Goal: Information Seeking & Learning: Learn about a topic

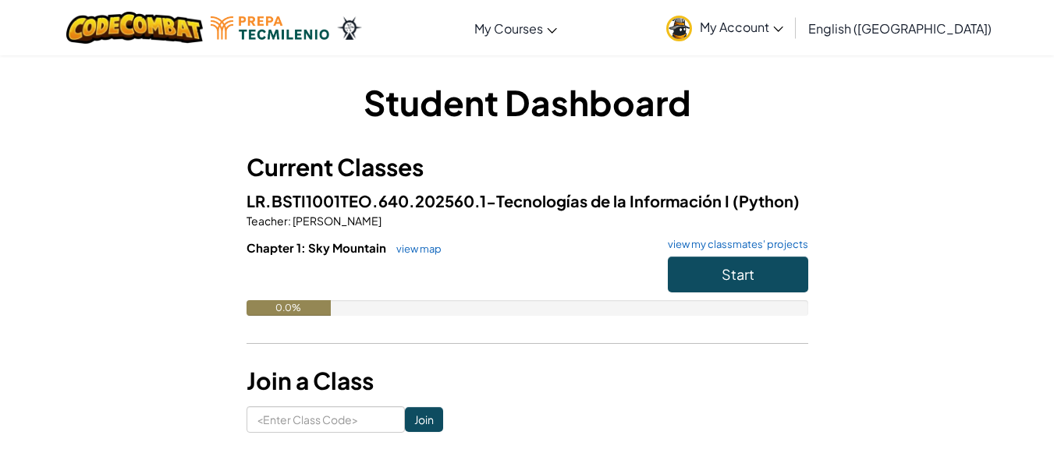
scroll to position [78, 0]
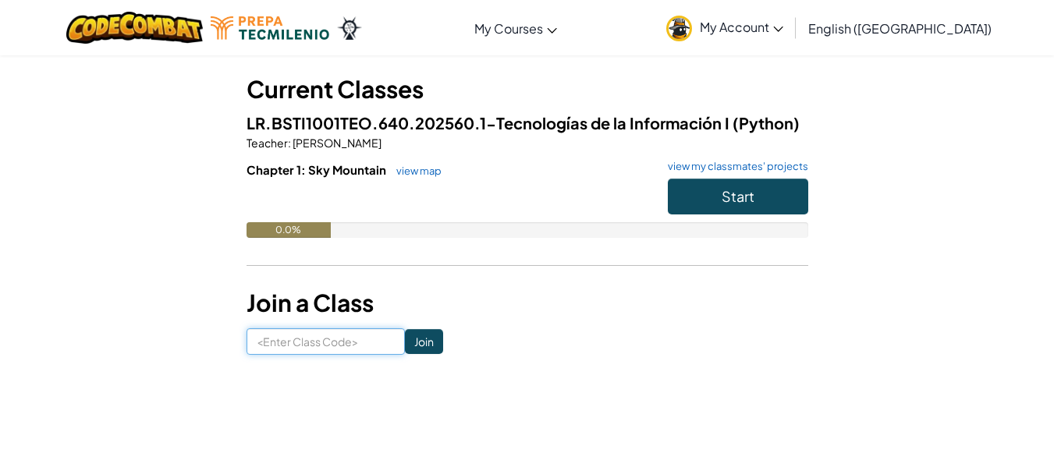
click at [315, 342] on input at bounding box center [326, 341] width 158 height 27
click at [317, 344] on input at bounding box center [326, 341] width 158 height 27
type input "x"
click at [353, 339] on input "swacPath" at bounding box center [326, 341] width 158 height 27
click at [352, 339] on input "swacPath" at bounding box center [326, 341] width 158 height 27
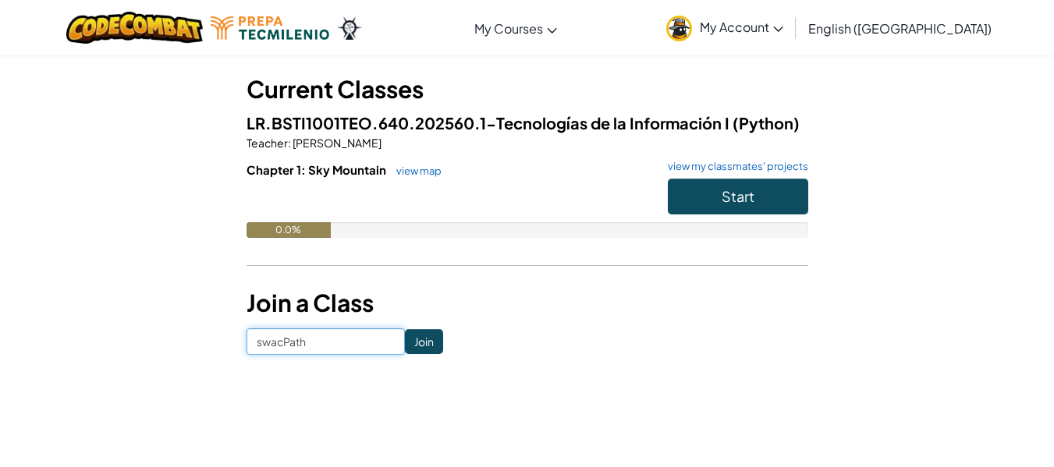
drag, startPoint x: 352, startPoint y: 339, endPoint x: 247, endPoint y: 356, distance: 105.9
click at [247, 356] on div "Student Dashboard Current Classes LR.BSTI1001TEO.640.202560.1-Tecnologías de la…" at bounding box center [527, 178] width 913 height 402
type input "l"
type input "SlowPathZap"
click at [413, 352] on input "Join" at bounding box center [424, 341] width 38 height 25
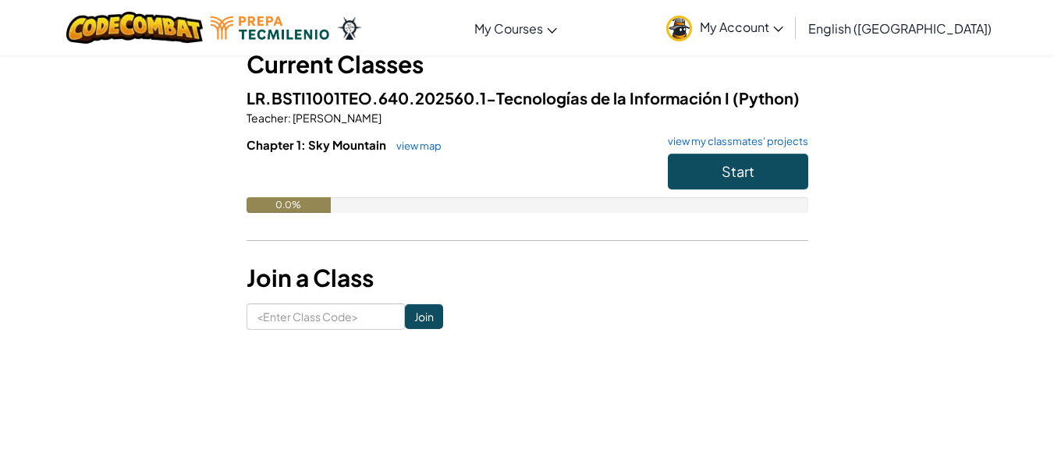
scroll to position [108, 0]
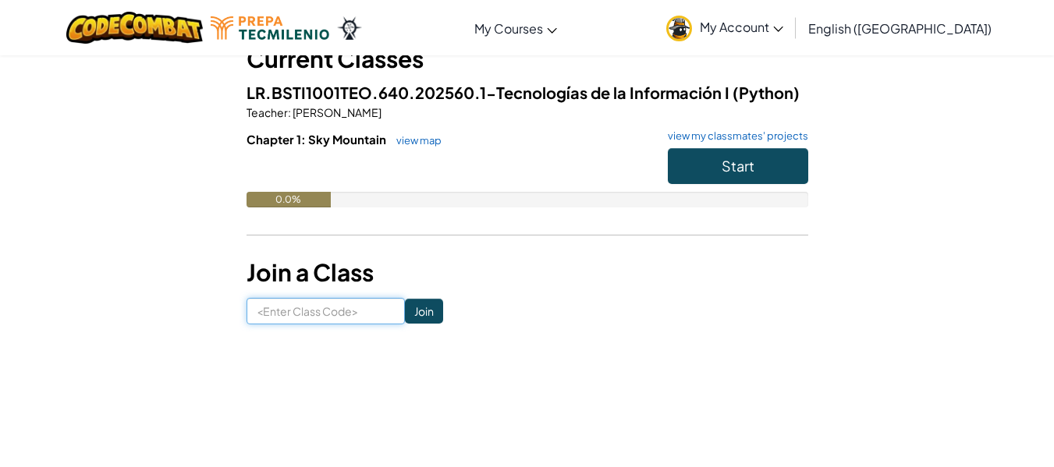
click at [320, 306] on input at bounding box center [326, 311] width 158 height 27
type input "SlowPathZap"
click at [421, 308] on input "Join" at bounding box center [424, 311] width 38 height 25
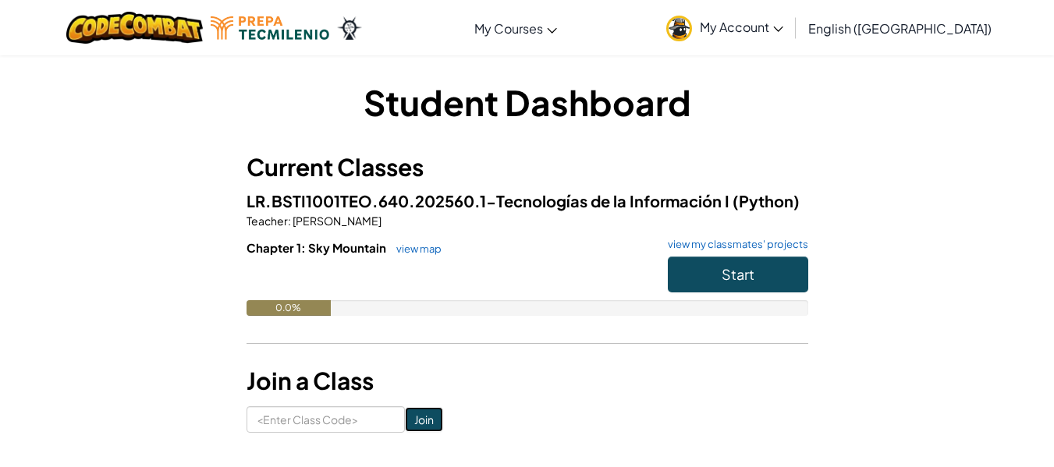
click at [405, 415] on input "Join" at bounding box center [424, 419] width 38 height 25
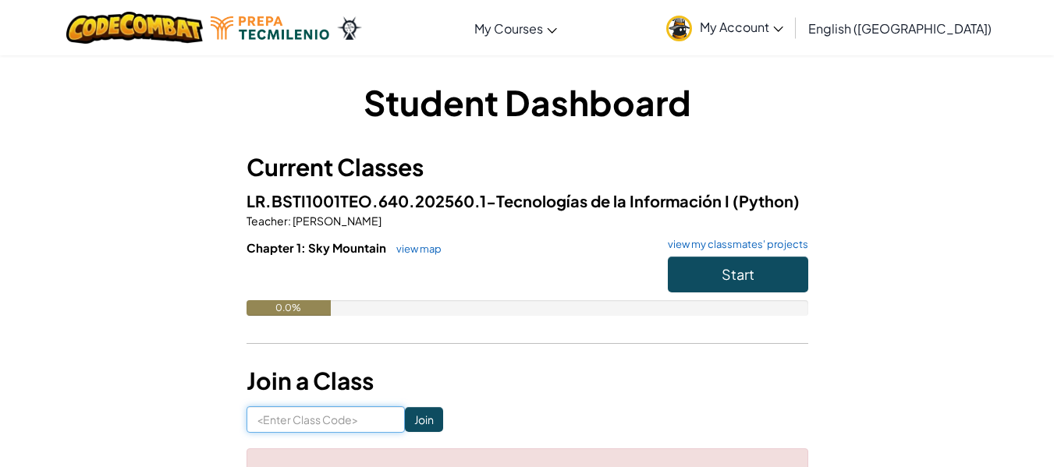
click at [298, 425] on input at bounding box center [326, 419] width 158 height 27
type input "SlowPathZap"
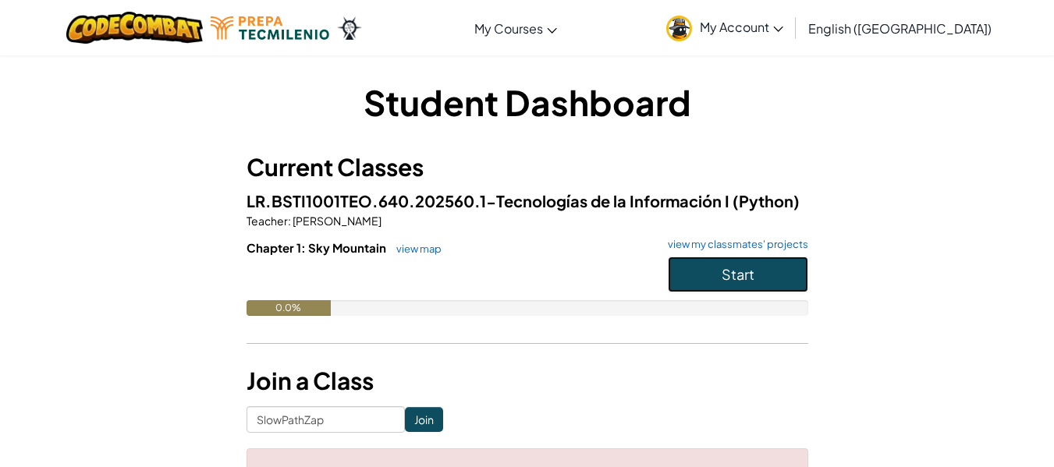
click at [718, 284] on button "Start" at bounding box center [738, 275] width 140 height 36
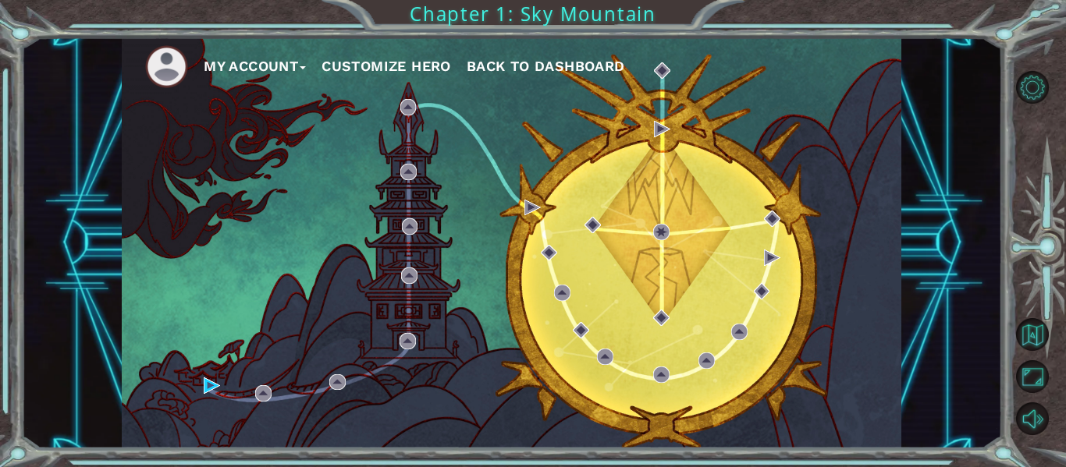
click at [229, 61] on button "My Account" at bounding box center [255, 66] width 102 height 23
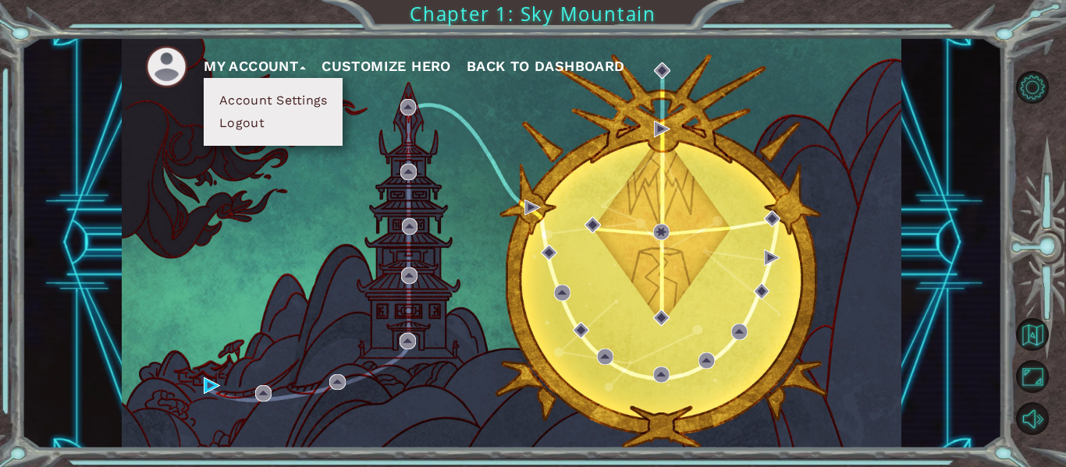
click at [225, 97] on button "Account Settings" at bounding box center [273, 100] width 117 height 17
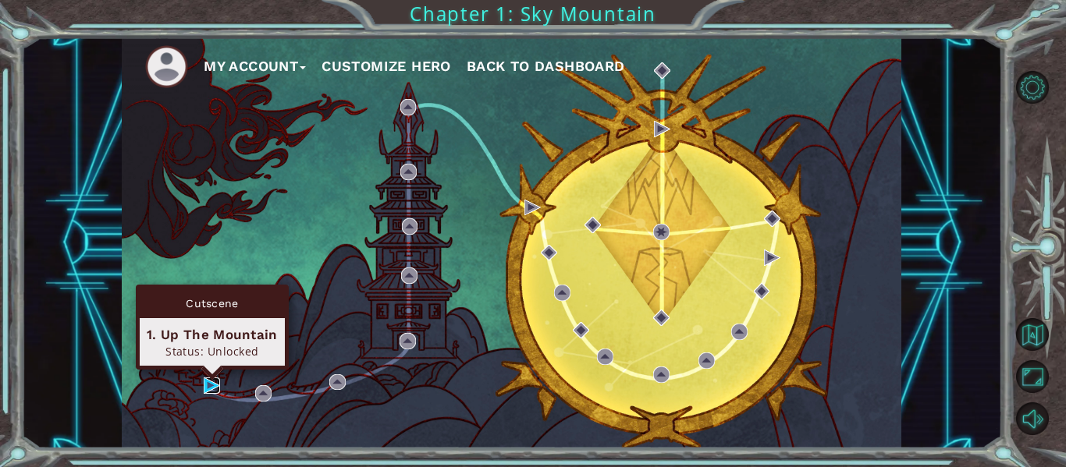
click at [210, 385] on img at bounding box center [212, 386] width 16 height 16
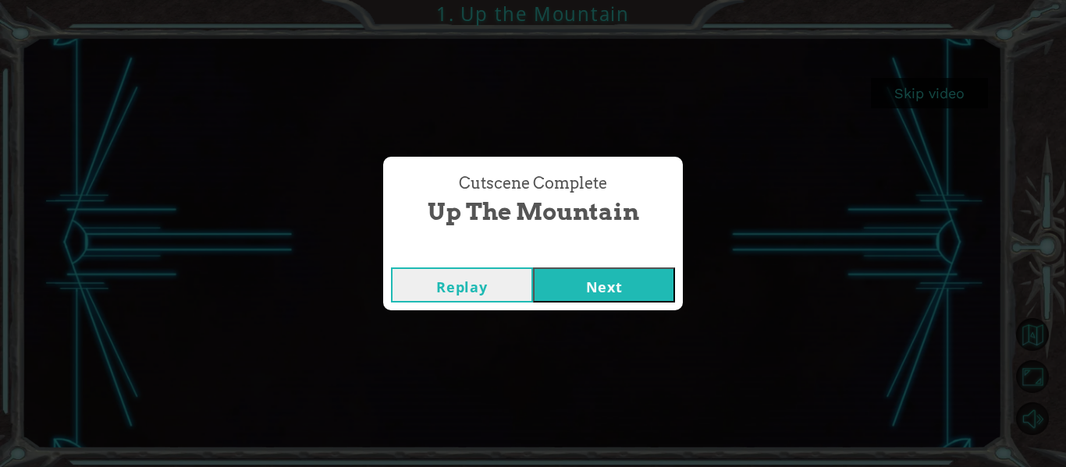
click at [614, 286] on button "Next" at bounding box center [604, 285] width 142 height 35
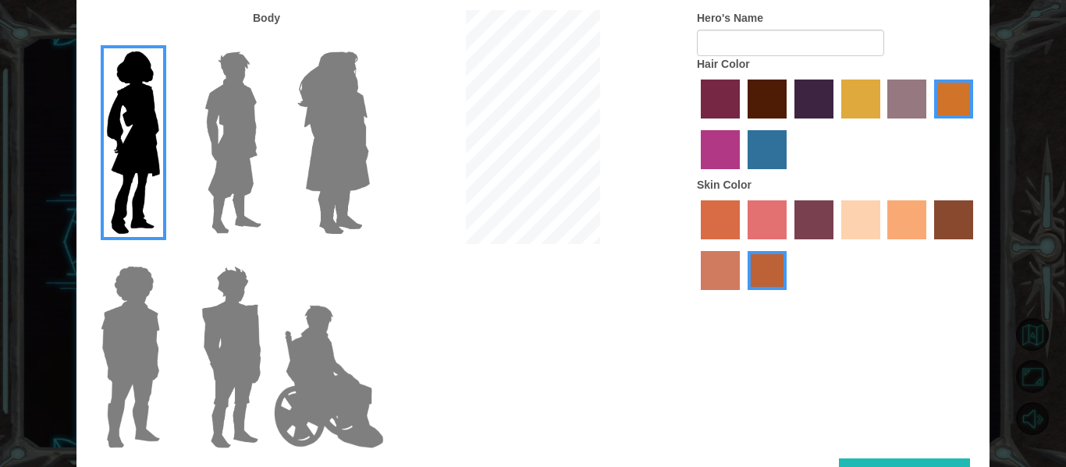
click at [758, 101] on label "maroon hair color" at bounding box center [766, 99] width 39 height 39
click at [742, 124] on input "maroon hair color" at bounding box center [742, 124] width 0 height 0
click at [330, 335] on img at bounding box center [329, 377] width 122 height 156
click at [369, 256] on input "Hero Jamie" at bounding box center [369, 256] width 0 height 0
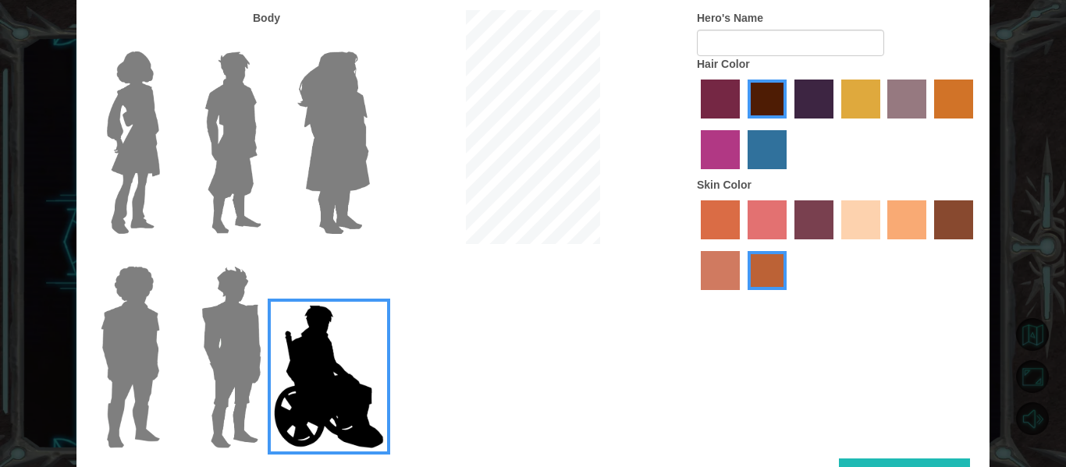
click at [227, 349] on img at bounding box center [231, 357] width 73 height 195
click at [268, 256] on input "Hero Garnet" at bounding box center [268, 256] width 0 height 0
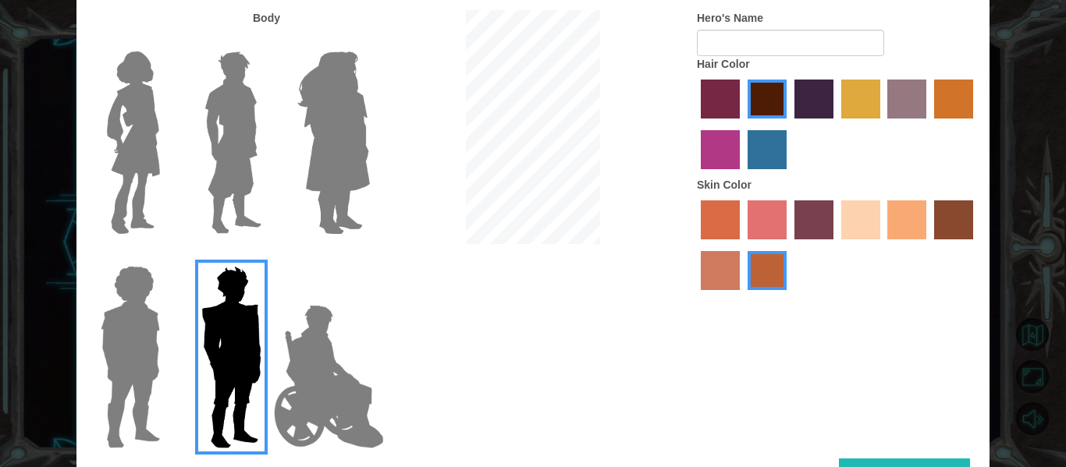
click at [351, 116] on img at bounding box center [333, 142] width 85 height 195
click at [369, 41] on input "Hero Amethyst" at bounding box center [369, 41] width 0 height 0
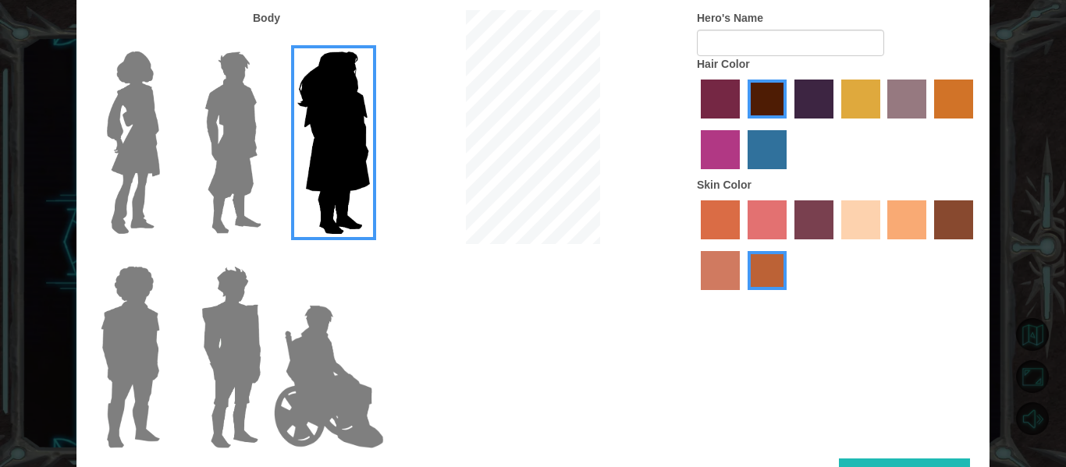
drag, startPoint x: 221, startPoint y: 334, endPoint x: 327, endPoint y: 389, distance: 119.7
click at [335, 399] on img at bounding box center [329, 377] width 122 height 156
click at [369, 256] on input "Hero Jamie" at bounding box center [369, 256] width 0 height 0
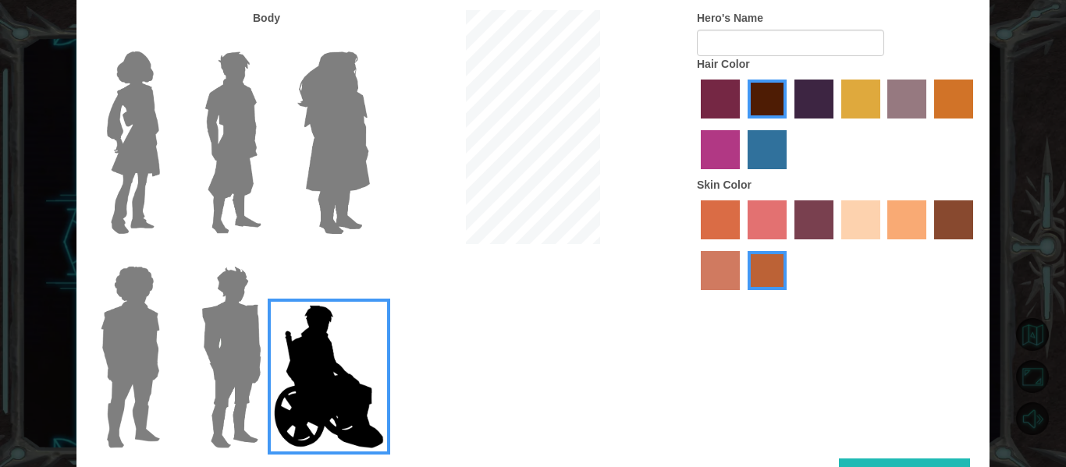
click at [726, 211] on label "sorbus skin color" at bounding box center [720, 219] width 39 height 39
click at [695, 245] on input "sorbus skin color" at bounding box center [695, 245] width 0 height 0
click at [955, 217] on label "karma skin color" at bounding box center [953, 219] width 39 height 39
click at [928, 245] on input "karma skin color" at bounding box center [928, 245] width 0 height 0
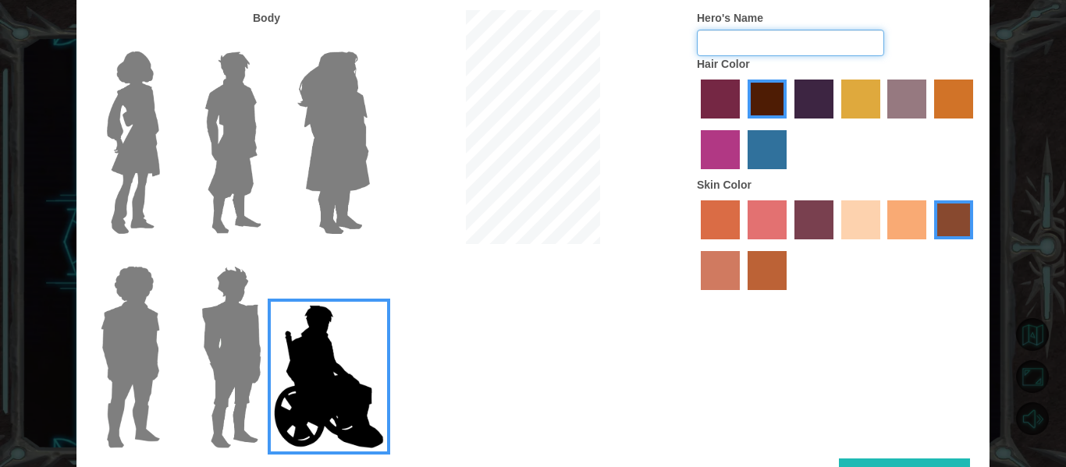
click at [757, 40] on input "Hero's Name" at bounding box center [790, 43] width 187 height 27
type input "prprpatapin"
click at [598, 37] on div "Body Hero's Name prprpatapin Hair Color Skin Color" at bounding box center [532, 234] width 913 height 449
click at [15, 144] on div "Customize Your Hero Body Hero's Name Hair Color Skin Color Done" at bounding box center [533, 233] width 1066 height 467
click at [729, 48] on input "Hero's Name" at bounding box center [790, 43] width 187 height 27
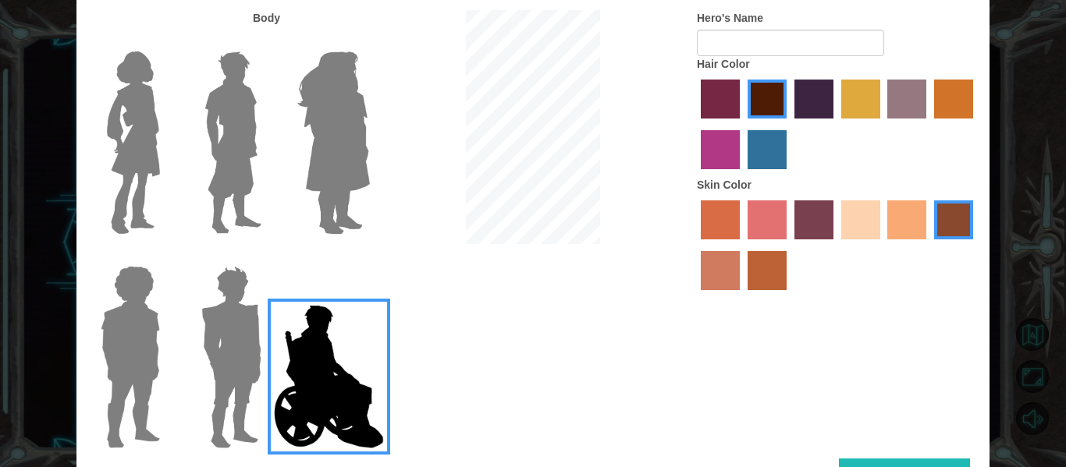
click at [1053, 152] on div "Customize Your Hero Body Hero's Name Hair Color Skin Color Done" at bounding box center [533, 233] width 1066 height 467
click at [731, 84] on label "paprika hair color" at bounding box center [720, 99] width 39 height 39
click at [695, 124] on input "paprika hair color" at bounding box center [695, 124] width 0 height 0
click at [765, 94] on label "maroon hair color" at bounding box center [766, 99] width 39 height 39
click at [742, 124] on input "maroon hair color" at bounding box center [742, 124] width 0 height 0
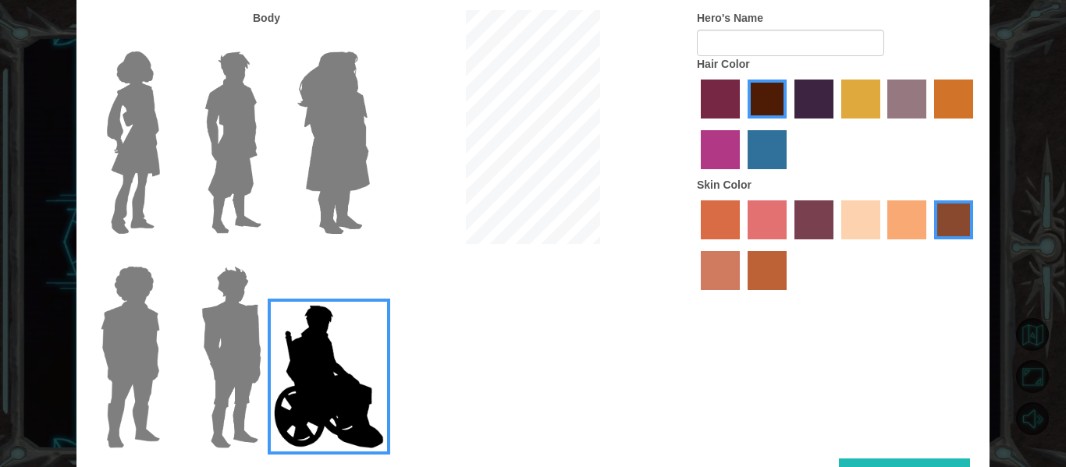
click at [952, 101] on label "gold drop hair color" at bounding box center [953, 99] width 39 height 39
click at [928, 124] on input "gold drop hair color" at bounding box center [928, 124] width 0 height 0
click at [767, 95] on label "maroon hair color" at bounding box center [766, 99] width 39 height 39
click at [742, 124] on input "maroon hair color" at bounding box center [742, 124] width 0 height 0
click at [1006, 87] on div "Customize Your Hero Body Hero's Name Hair Color Skin Color Done" at bounding box center [533, 233] width 1066 height 467
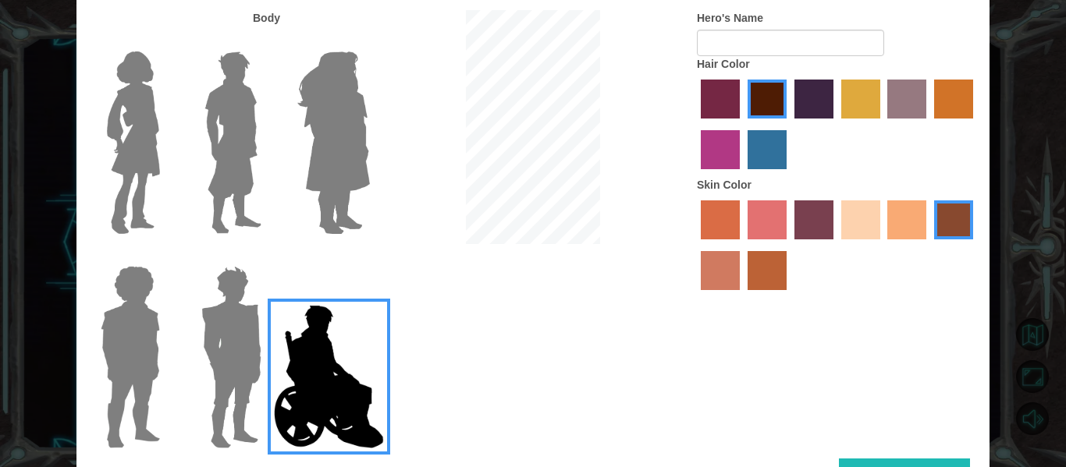
click at [1002, 87] on div "Customize Your Hero Body Hero's Name Hair Color Skin Color Done" at bounding box center [533, 233] width 1066 height 467
drag, startPoint x: 1002, startPoint y: 87, endPoint x: 982, endPoint y: 87, distance: 19.5
click at [1000, 88] on div "Customize Your Hero Body Hero's Name Hair Color Skin Color Done" at bounding box center [533, 233] width 1066 height 467
click at [765, 209] on label "froly skin color" at bounding box center [766, 219] width 39 height 39
click at [742, 245] on input "froly skin color" at bounding box center [742, 245] width 0 height 0
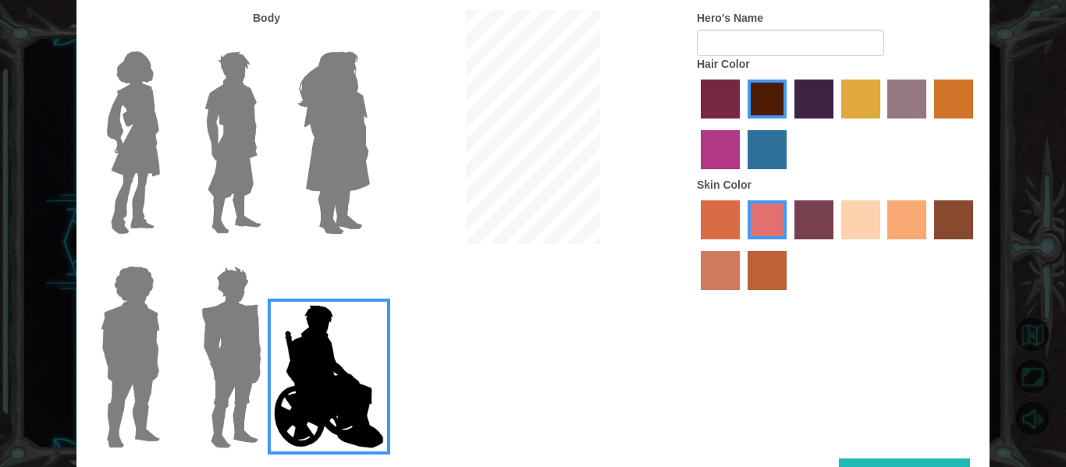
click at [726, 210] on label "sorbus skin color" at bounding box center [720, 219] width 39 height 39
click at [695, 245] on input "sorbus skin color" at bounding box center [695, 245] width 0 height 0
click at [794, 225] on label "tosca skin color" at bounding box center [813, 219] width 39 height 39
click at [789, 245] on input "tosca skin color" at bounding box center [789, 245] width 0 height 0
click at [750, 275] on label "smoke tree skin color" at bounding box center [766, 270] width 39 height 39
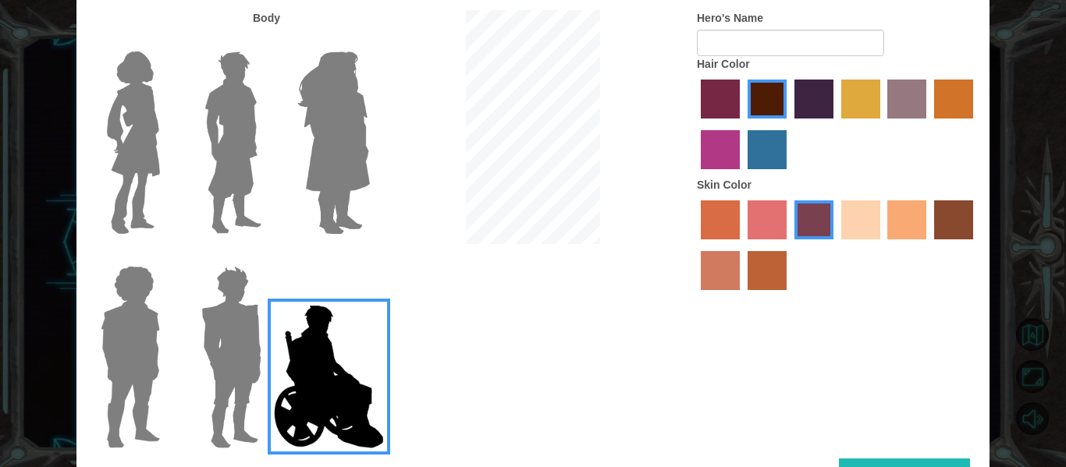
click at [742, 296] on input "smoke tree skin color" at bounding box center [742, 296] width 0 height 0
click at [941, 230] on label "karma skin color" at bounding box center [953, 219] width 39 height 39
click at [928, 245] on input "karma skin color" at bounding box center [928, 245] width 0 height 0
click at [1053, 168] on div "Customize Your Hero Body Hero's Name Hair Color Skin Color Done" at bounding box center [533, 233] width 1066 height 467
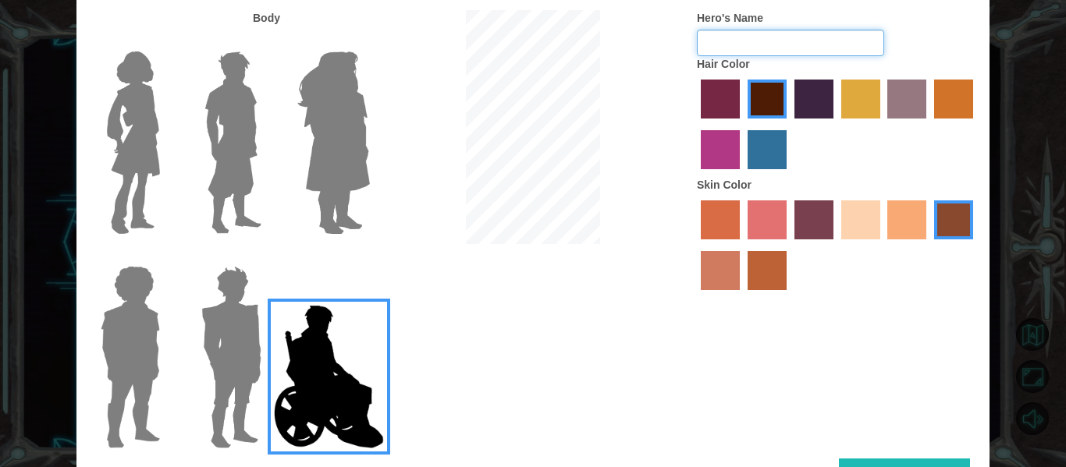
click at [776, 44] on input "Hero's Name" at bounding box center [790, 43] width 187 height 27
type input "toreto"
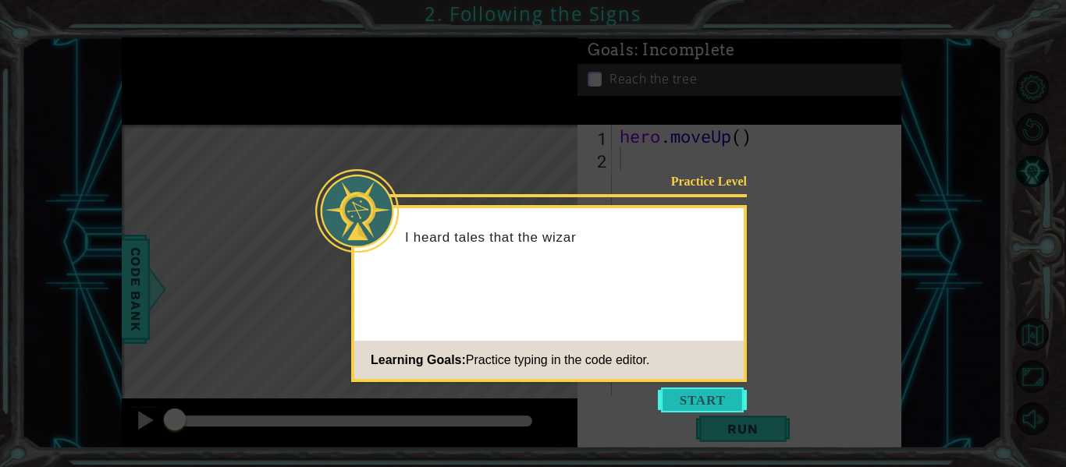
click at [672, 399] on button "Start" at bounding box center [702, 400] width 89 height 25
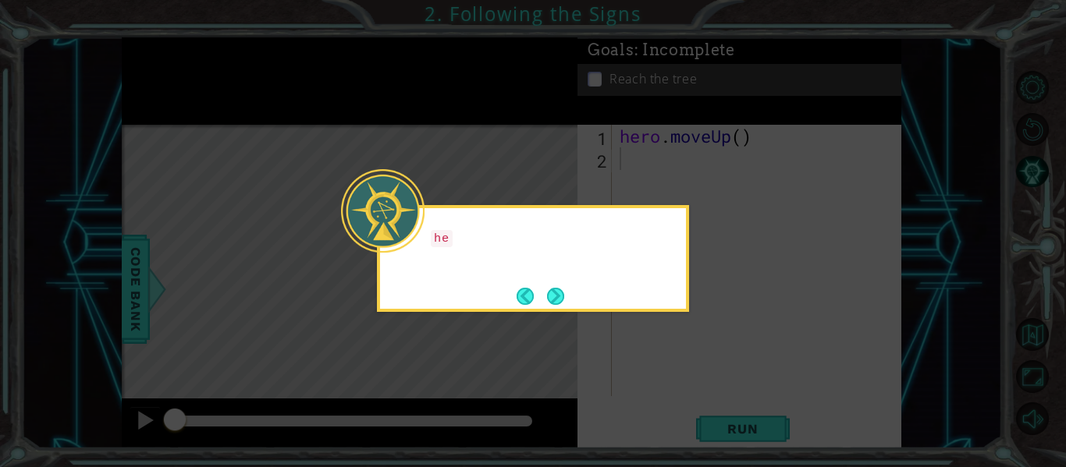
click at [671, 385] on icon at bounding box center [533, 233] width 1066 height 467
click at [555, 303] on button "Next" at bounding box center [555, 296] width 17 height 17
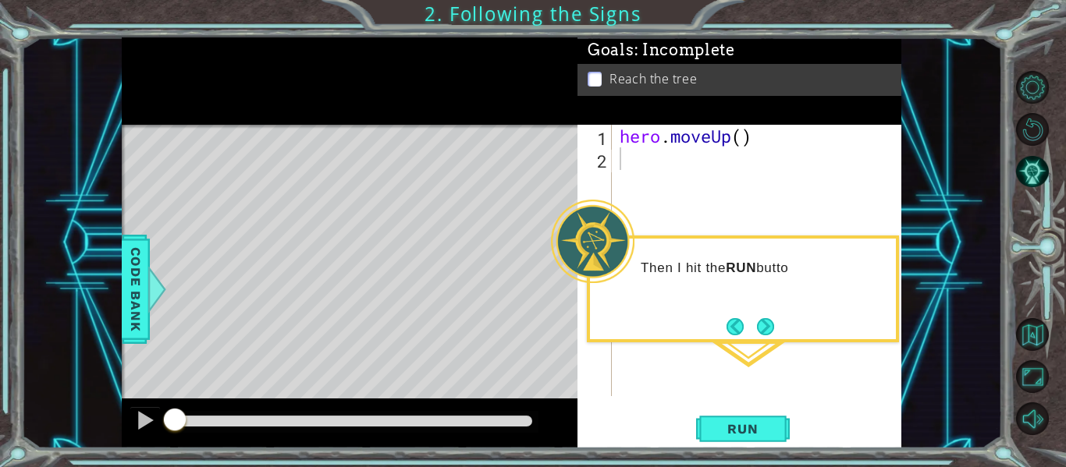
click at [708, 300] on div "Then I hit the RUN butto" at bounding box center [743, 276] width 306 height 62
click at [765, 322] on button "Next" at bounding box center [765, 326] width 17 height 17
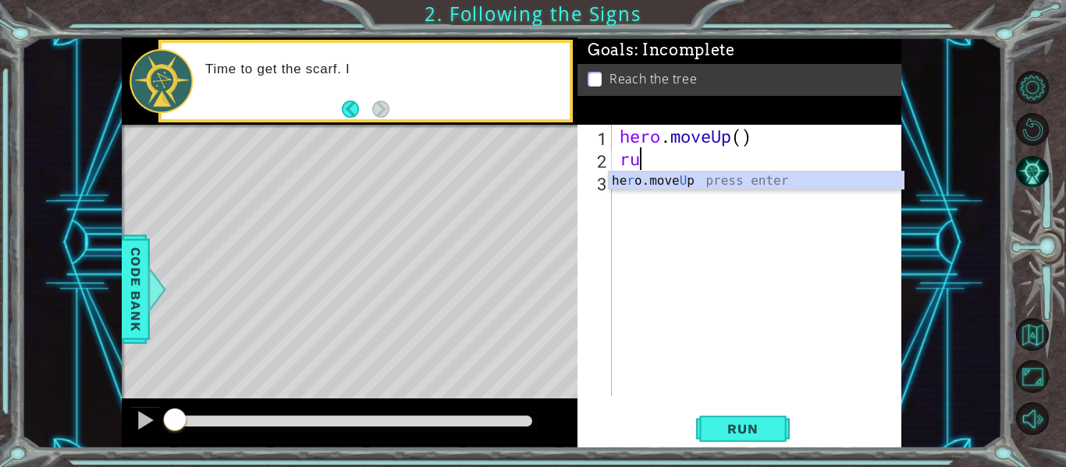
scroll to position [0, 1]
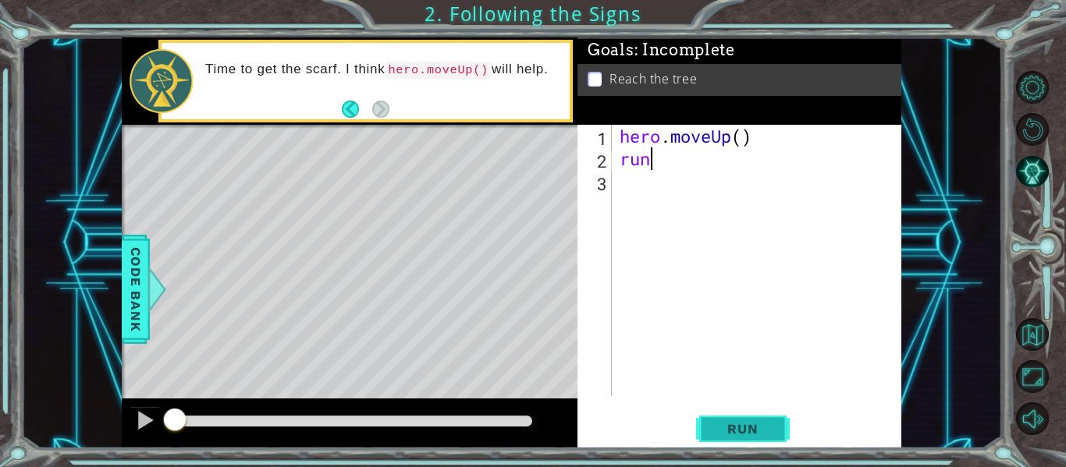
drag, startPoint x: 747, startPoint y: 444, endPoint x: 747, endPoint y: 433, distance: 10.9
click at [747, 443] on button "Run" at bounding box center [743, 429] width 94 height 32
click at [743, 425] on span "Run" at bounding box center [742, 429] width 62 height 16
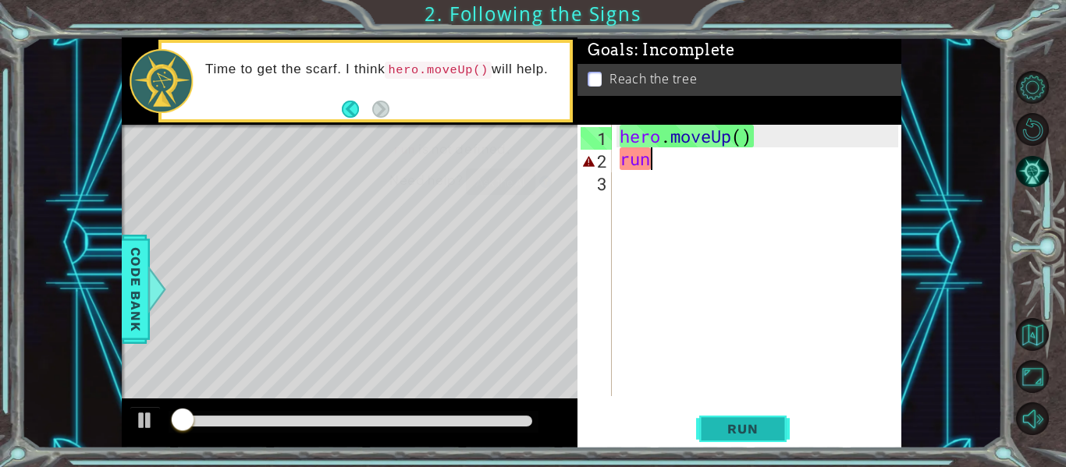
click at [743, 428] on span "Run" at bounding box center [742, 429] width 62 height 16
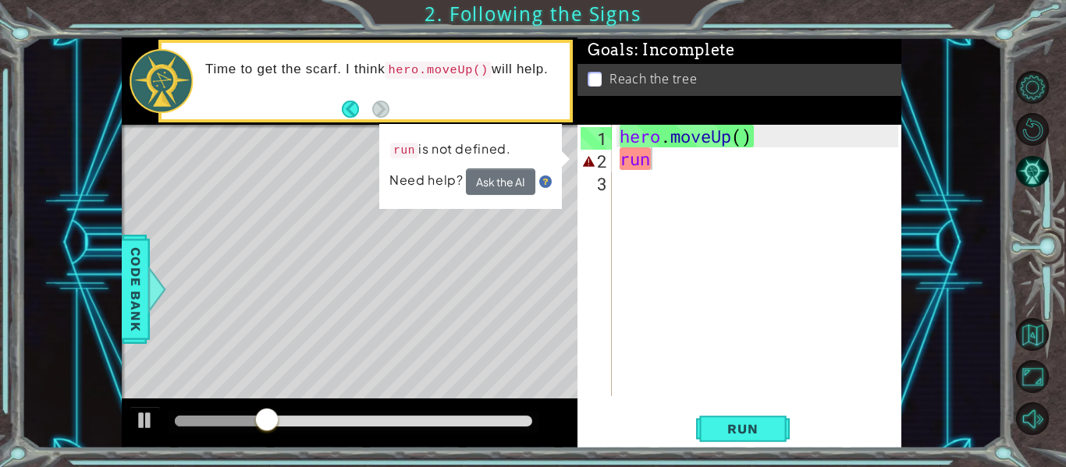
click at [508, 197] on div "run is not defined. Need help? Ask the AI" at bounding box center [470, 166] width 184 height 88
click at [507, 162] on td "run is not defined." at bounding box center [450, 152] width 122 height 31
drag, startPoint x: 664, startPoint y: 164, endPoint x: 583, endPoint y: 168, distance: 81.2
click at [583, 168] on div "run 1 2 3 hero . moveUp ( ) run ההההההההההההההההההההההההההההההההההההההההההההההה…" at bounding box center [737, 260] width 321 height 271
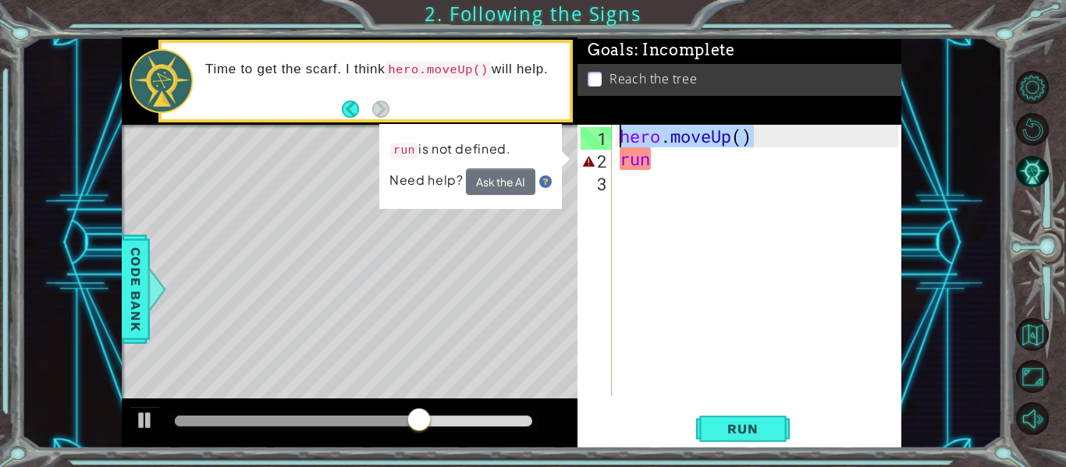
drag, startPoint x: 750, startPoint y: 140, endPoint x: 611, endPoint y: 140, distance: 138.9
click at [611, 140] on div "run 1 2 3 hero . moveUp ( ) run ההההההההההההההההההההההההההההההההההההההההההההההה…" at bounding box center [737, 260] width 321 height 271
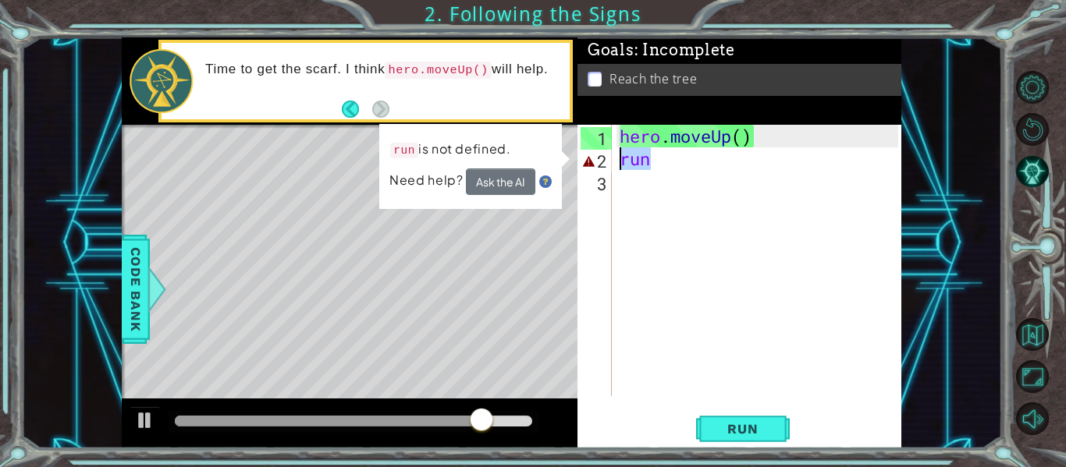
drag, startPoint x: 702, startPoint y: 169, endPoint x: 614, endPoint y: 169, distance: 88.2
click at [614, 169] on div "hero.moveUp() 1 2 3 hero . moveUp ( ) run ההההההההההההההההההההההההההההההההההההה…" at bounding box center [737, 260] width 321 height 271
paste textarea "hero.moveUp()"
type textarea "hero.moveUp()"
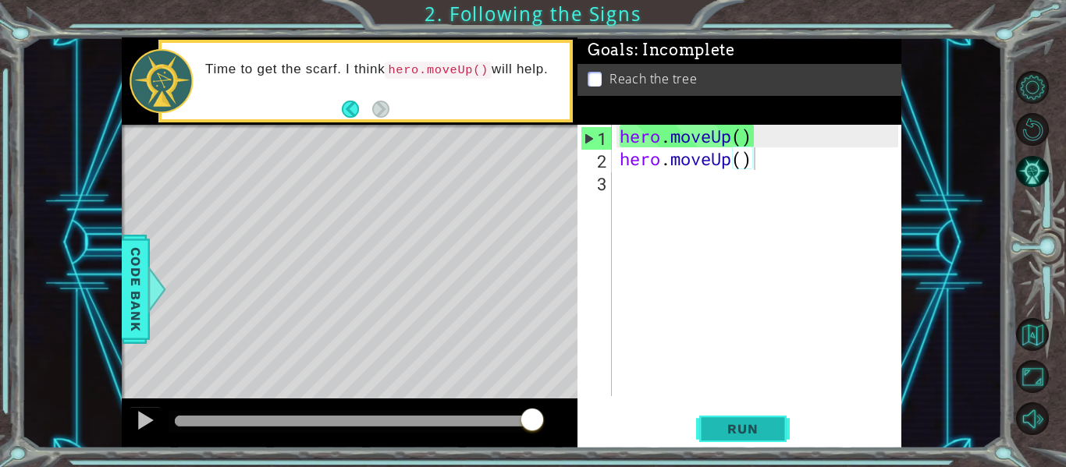
click at [750, 414] on div "hero.moveUp() 1 2 3 hero . moveUp ( ) hero . moveUp ( ) ההההההההההההההההההההההה…" at bounding box center [739, 287] width 324 height 324
click at [750, 423] on button "Run" at bounding box center [743, 429] width 94 height 32
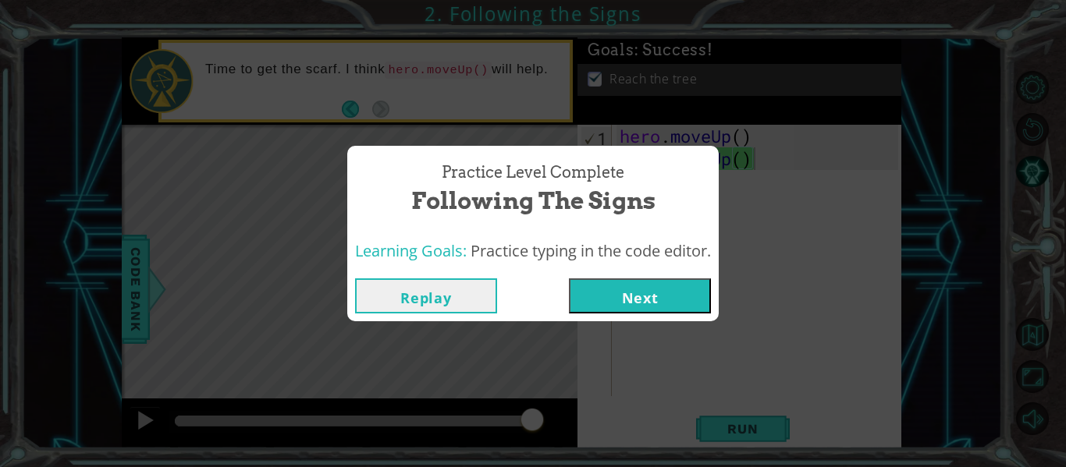
click at [666, 293] on button "Next" at bounding box center [640, 296] width 142 height 35
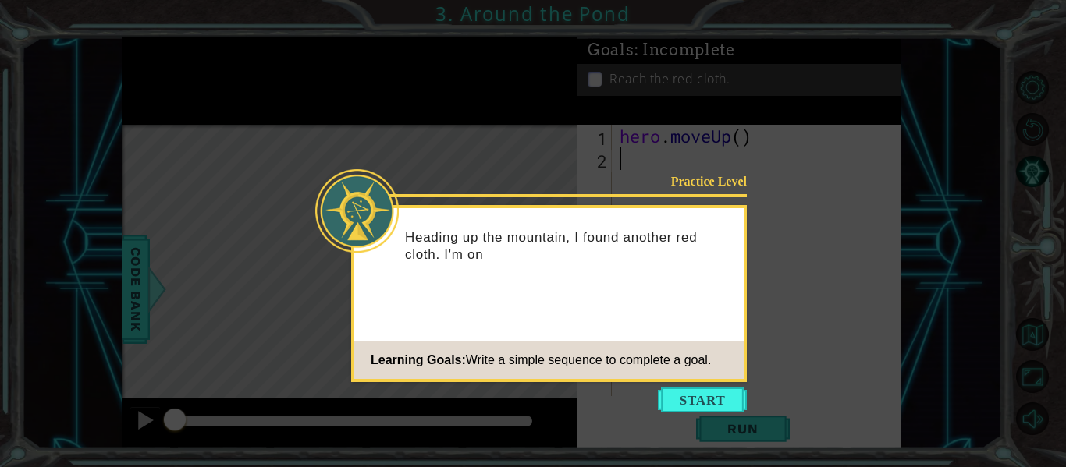
click at [672, 308] on div "Practice Level Heading up the mountain, I found another red cloth. I'm on Learn…" at bounding box center [549, 293] width 396 height 177
click at [665, 250] on p "Heading up the mountain, I found another red cloth. I'm on the right path." at bounding box center [569, 246] width 328 height 34
click at [707, 394] on button "Start" at bounding box center [702, 400] width 89 height 25
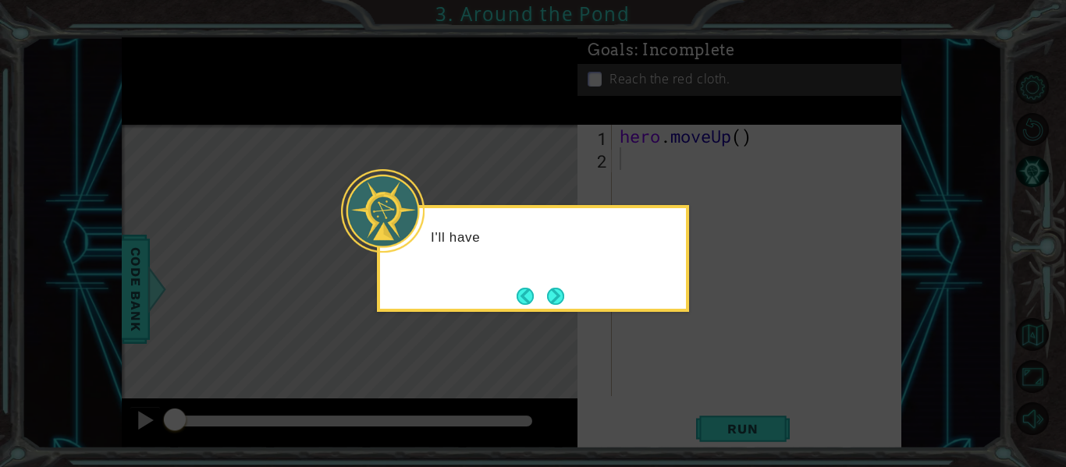
click at [670, 342] on icon at bounding box center [533, 233] width 1066 height 467
click at [559, 276] on div "I'll have to go around the pond ." at bounding box center [533, 258] width 312 height 107
click at [557, 278] on div "I'll have to go around the pond ." at bounding box center [533, 258] width 312 height 107
click at [558, 292] on button "Next" at bounding box center [555, 296] width 17 height 17
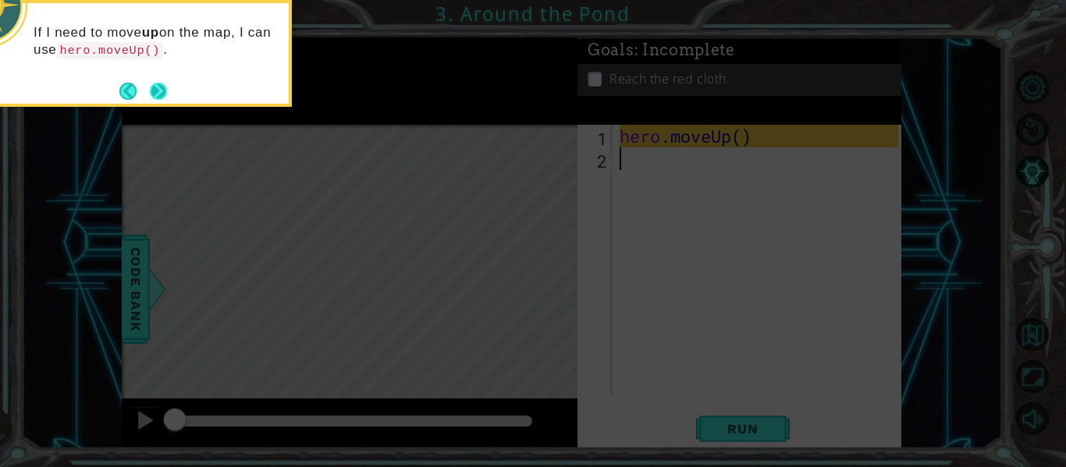
click at [163, 91] on button "Next" at bounding box center [158, 91] width 17 height 17
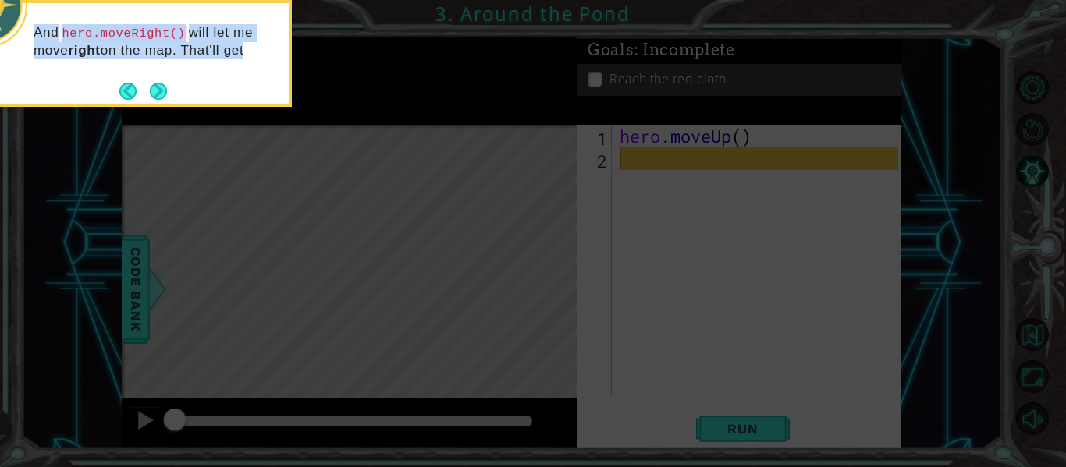
click at [154, 80] on div "And hero.moveRight() will let me move right on the map. That'll get" at bounding box center [136, 46] width 306 height 86
click at [156, 82] on footer at bounding box center [143, 92] width 48 height 23
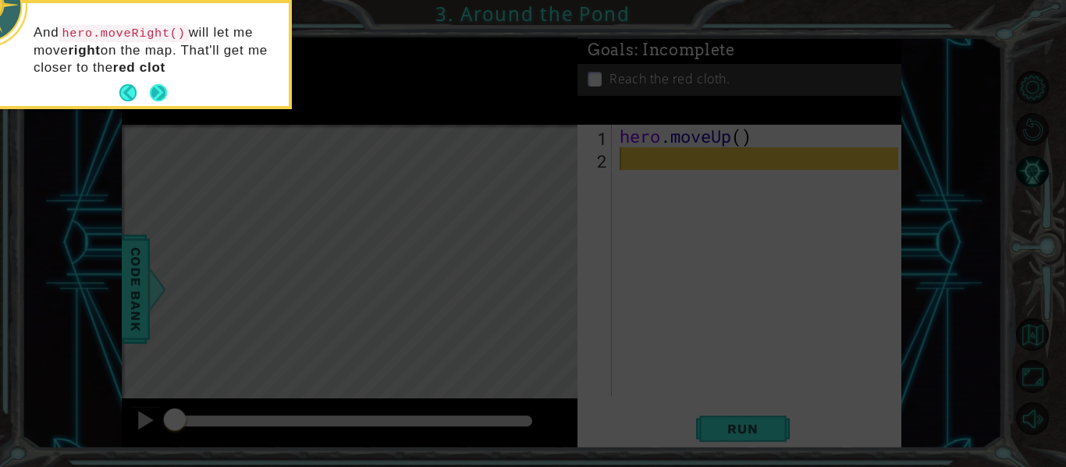
click at [156, 84] on button "Next" at bounding box center [158, 92] width 17 height 17
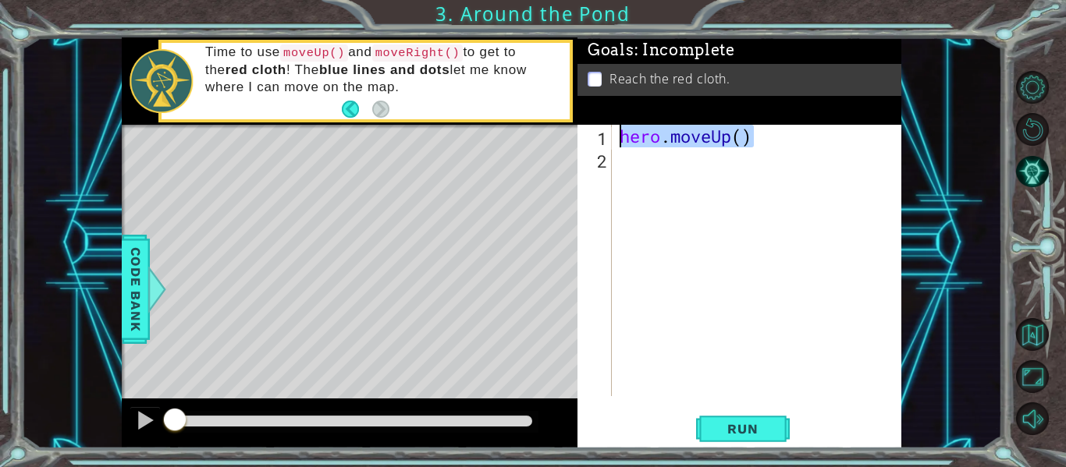
drag, startPoint x: 754, startPoint y: 132, endPoint x: 624, endPoint y: 132, distance: 129.5
click at [624, 132] on div "hero . moveUp ( )" at bounding box center [760, 283] width 289 height 317
type textarea "hero.moveUp()"
click at [667, 171] on div "hero . moveUp ( )" at bounding box center [760, 283] width 289 height 317
paste textarea "hero.moveUp()"
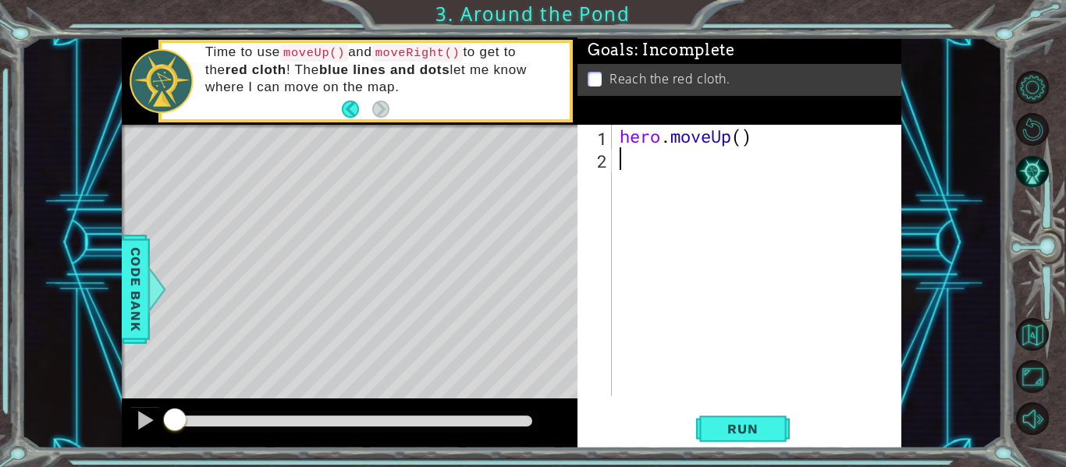
type textarea "hero.moveUp()"
click at [733, 177] on div "hero . moveUp ( ) hero . moveUp ( )" at bounding box center [760, 283] width 289 height 317
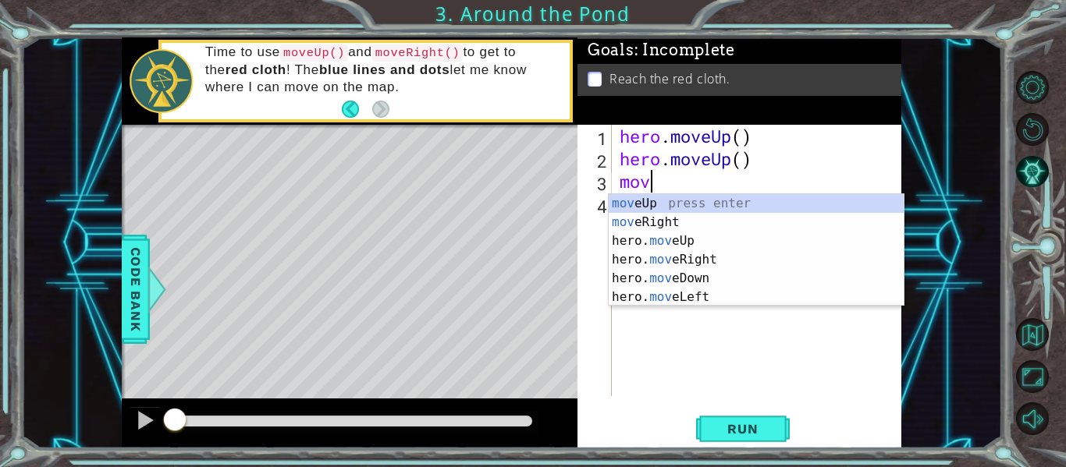
type textarea "move"
click at [648, 216] on div "move Up press enter move Right press enter hero. move Up press enter hero. move…" at bounding box center [755, 269] width 295 height 150
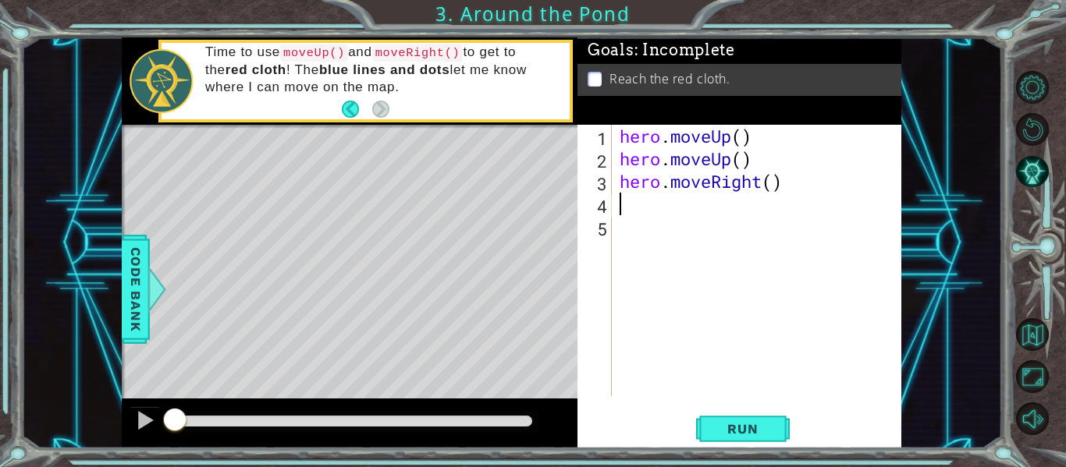
scroll to position [0, 0]
paste textarea "hero.moveUp()"
type textarea "hero.moveUp()"
click at [648, 217] on div "hero . moveUp ( ) hero . moveUp ( ) hero . moveRight ( ) hero . moveUp ( )" at bounding box center [760, 283] width 289 height 317
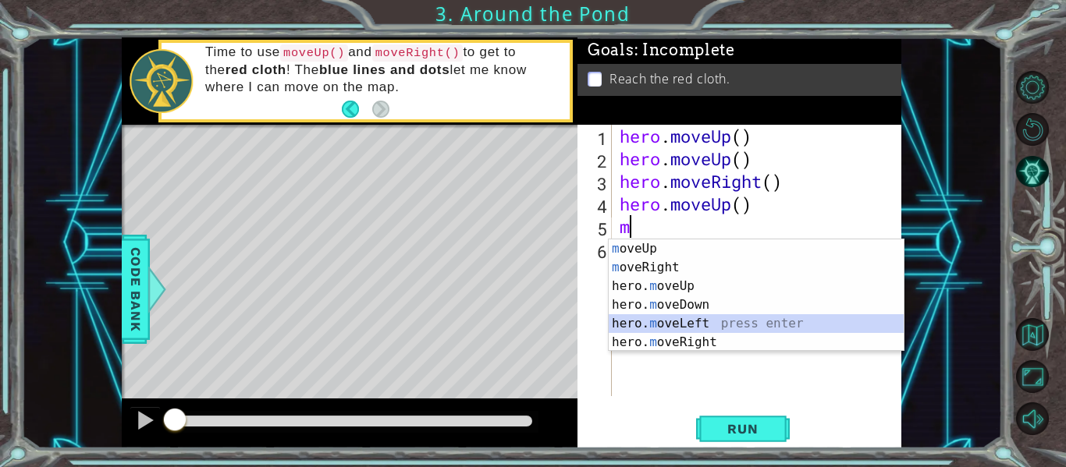
click at [674, 321] on div "m oveUp press enter m oveRight press enter hero. m oveUp press enter hero. m ov…" at bounding box center [755, 314] width 295 height 150
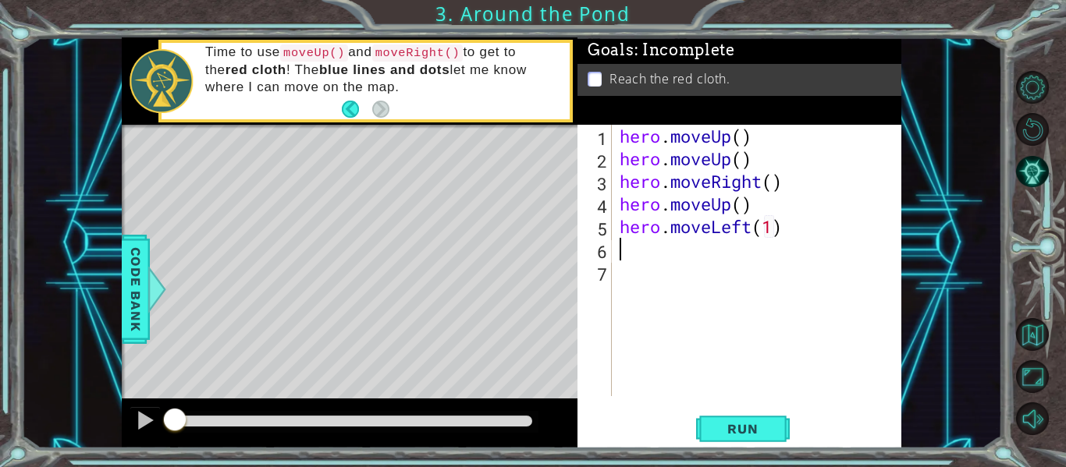
type textarea "hero.moveLeft(1)m"
paste textarea "hero.moveUp()"
click at [755, 253] on div "hero . moveUp ( ) hero . moveUp ( ) hero . moveRight ( ) hero . moveUp ( ) hero…" at bounding box center [760, 283] width 289 height 317
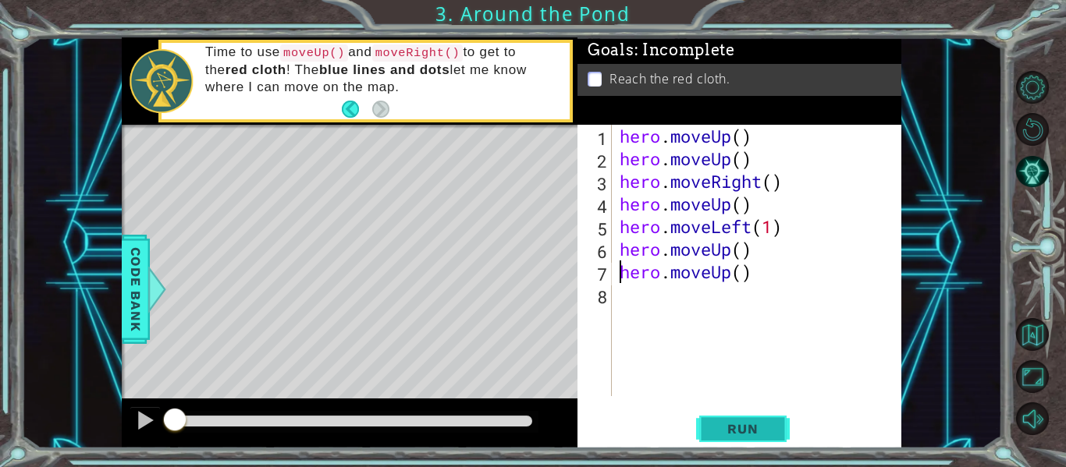
type textarea "hero.moveUp()"
click at [747, 427] on span "Run" at bounding box center [742, 429] width 62 height 16
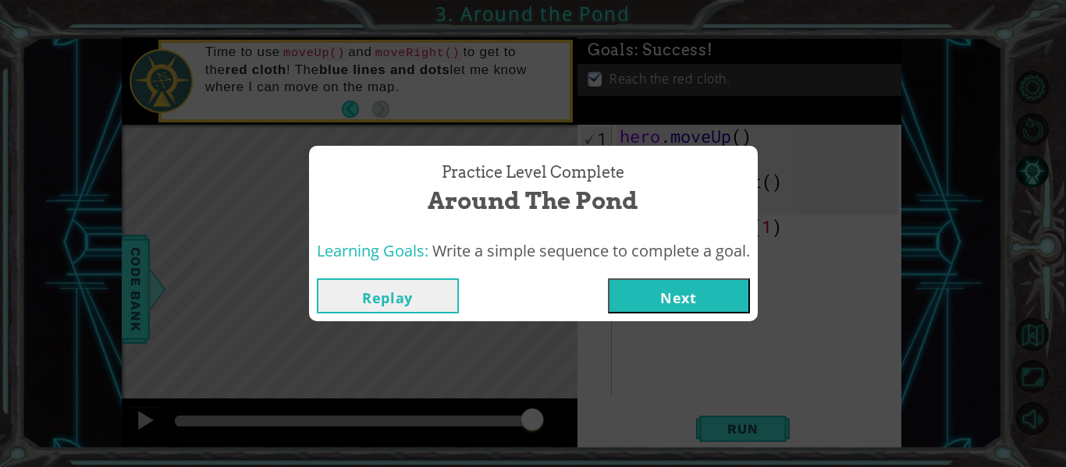
click at [680, 294] on button "Next" at bounding box center [679, 296] width 142 height 35
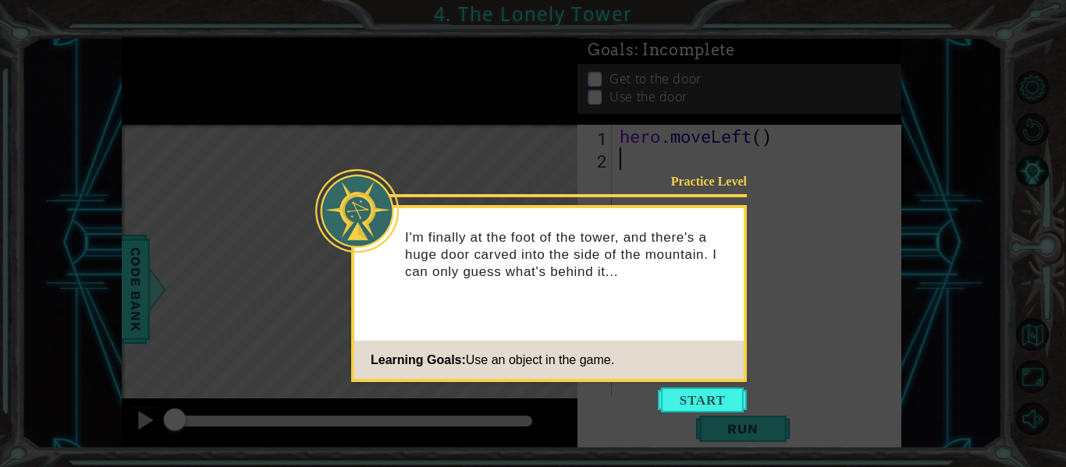
click at [694, 392] on button "Start" at bounding box center [702, 400] width 89 height 25
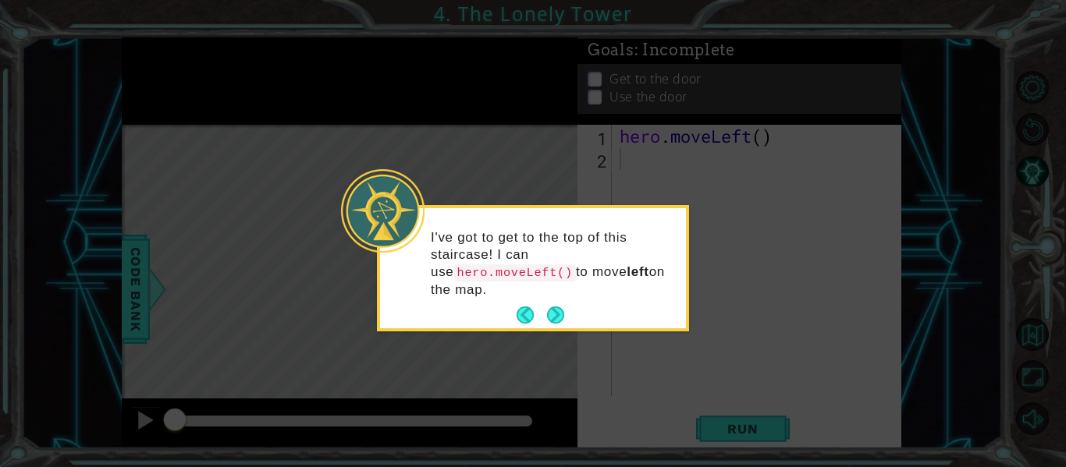
click at [551, 309] on button "Next" at bounding box center [555, 315] width 17 height 17
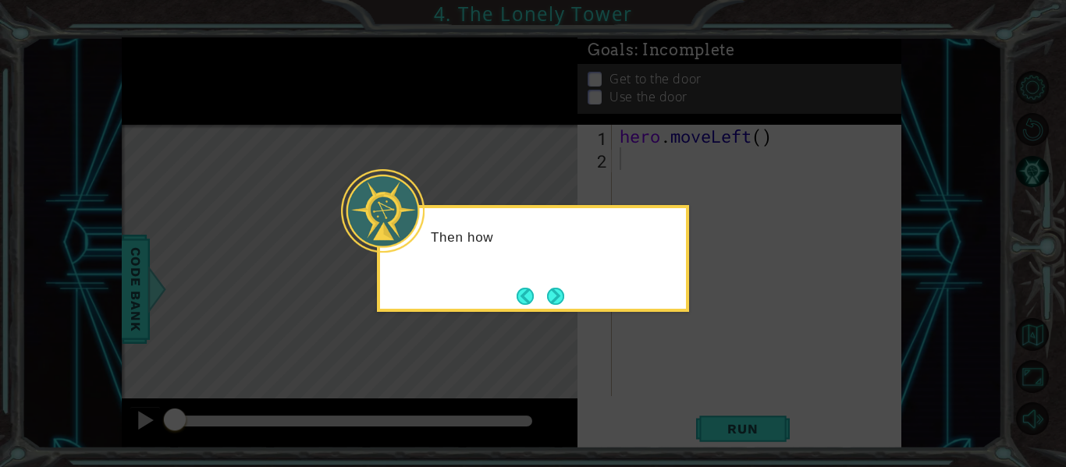
click at [558, 302] on button "Next" at bounding box center [555, 296] width 17 height 17
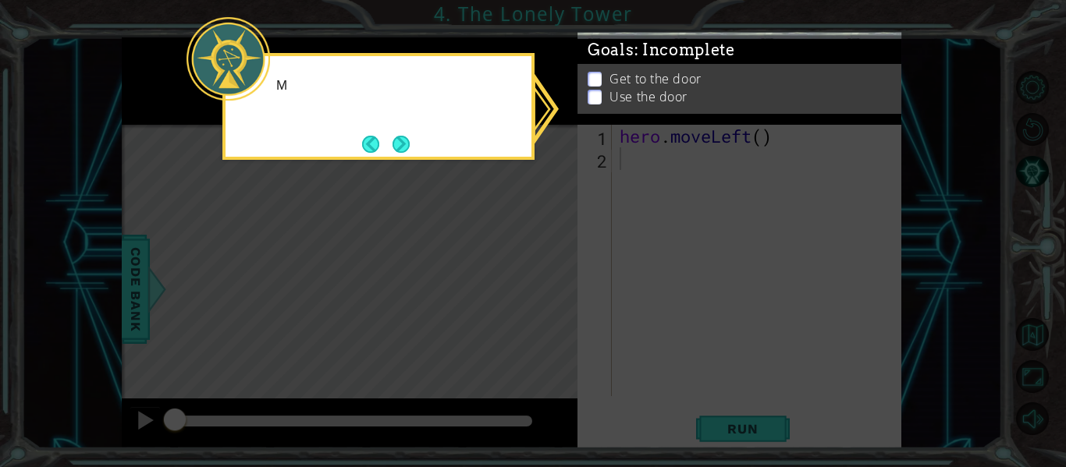
click at [557, 300] on icon at bounding box center [533, 233] width 1066 height 467
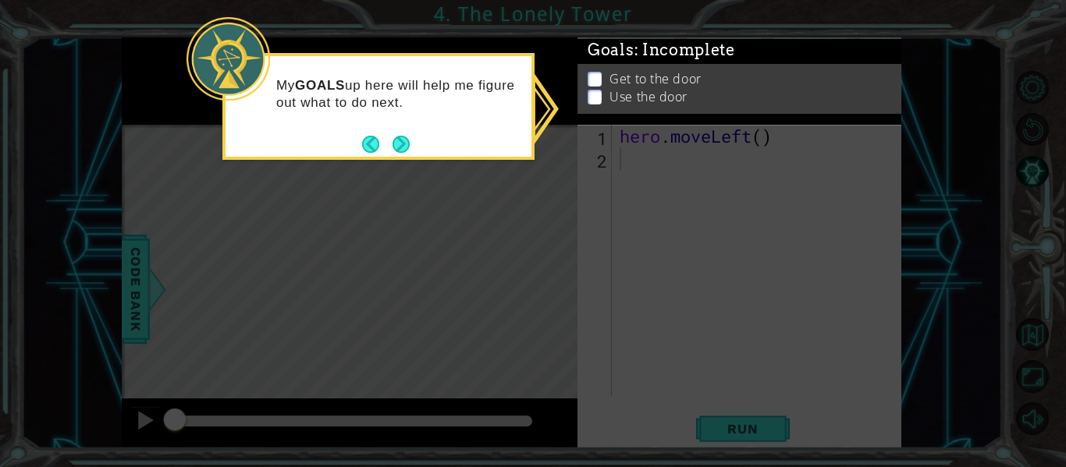
click at [599, 98] on p at bounding box center [594, 105] width 14 height 15
click at [599, 92] on p at bounding box center [594, 97] width 14 height 15
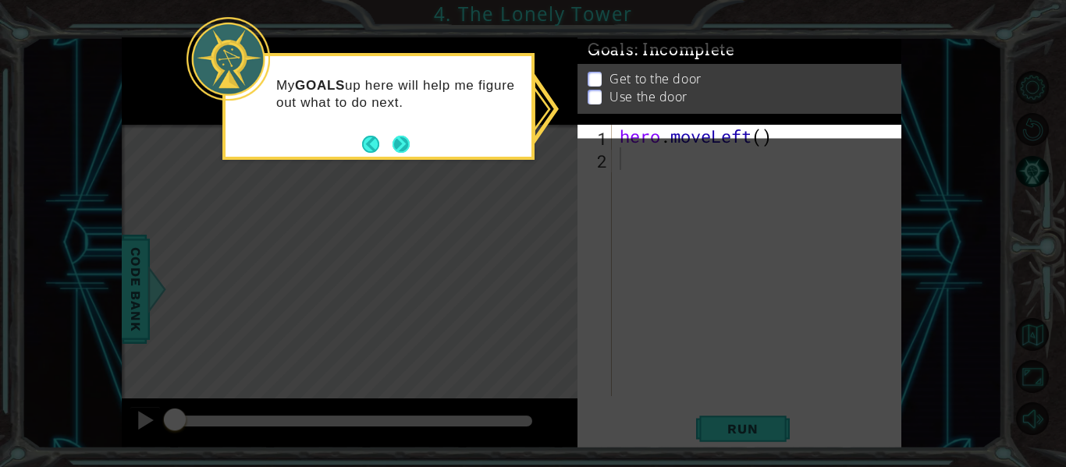
click at [392, 136] on button "Next" at bounding box center [400, 144] width 17 height 17
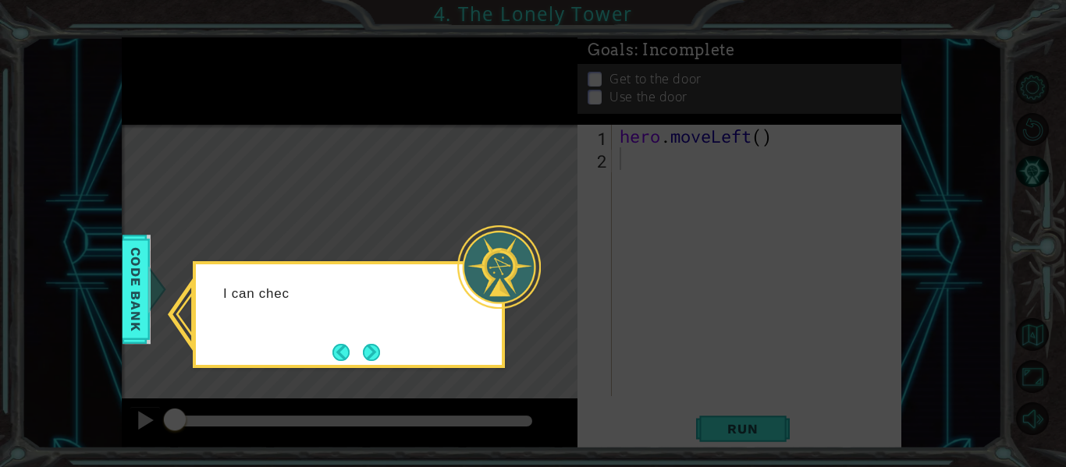
click at [490, 286] on div at bounding box center [498, 266] width 83 height 83
click at [374, 354] on button "Next" at bounding box center [371, 352] width 17 height 17
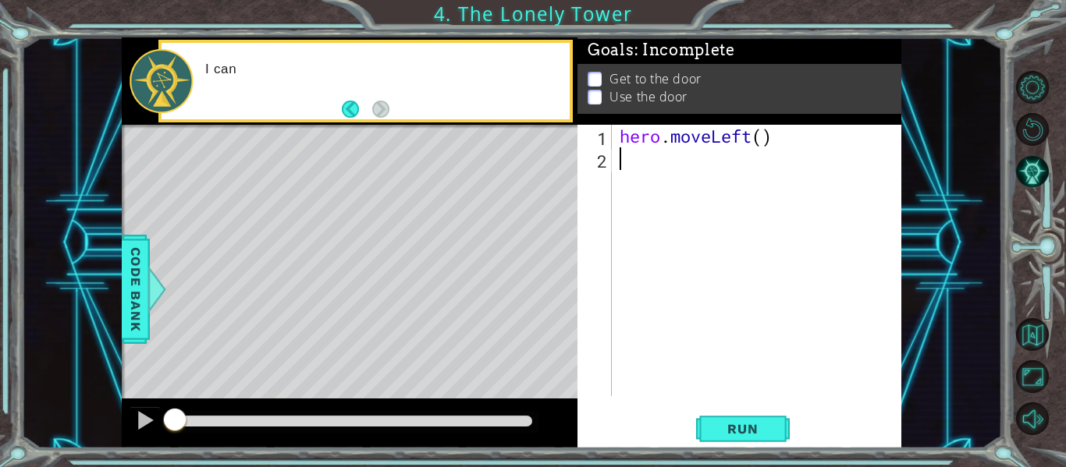
click at [641, 250] on div "hero . moveLeft ( )" at bounding box center [760, 283] width 289 height 317
paste textarea "hero.moveUp()"
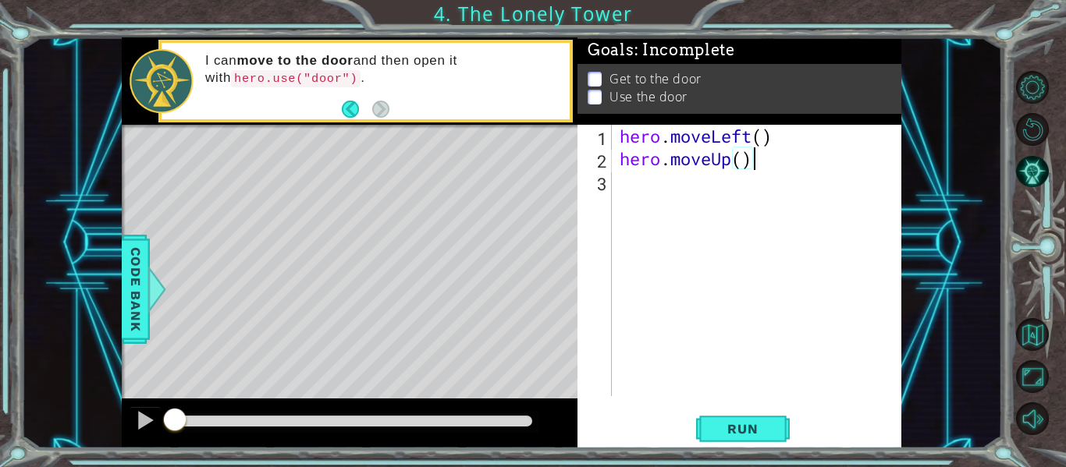
paste textarea "hero.moveUp()"
type textarea "hero.moveUp()"
type textarea "m"
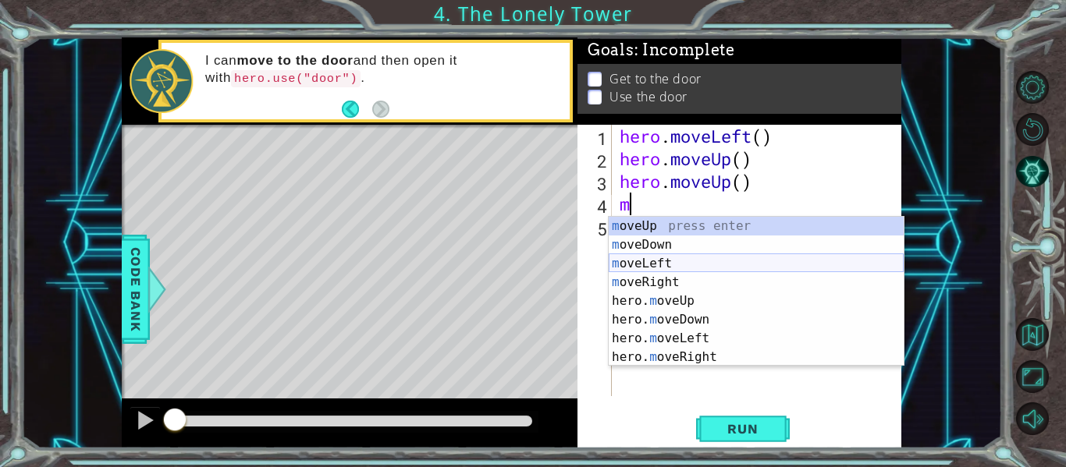
click at [654, 258] on div "m oveUp press enter m oveDown press enter m oveLeft press enter m oveRight pres…" at bounding box center [755, 310] width 295 height 187
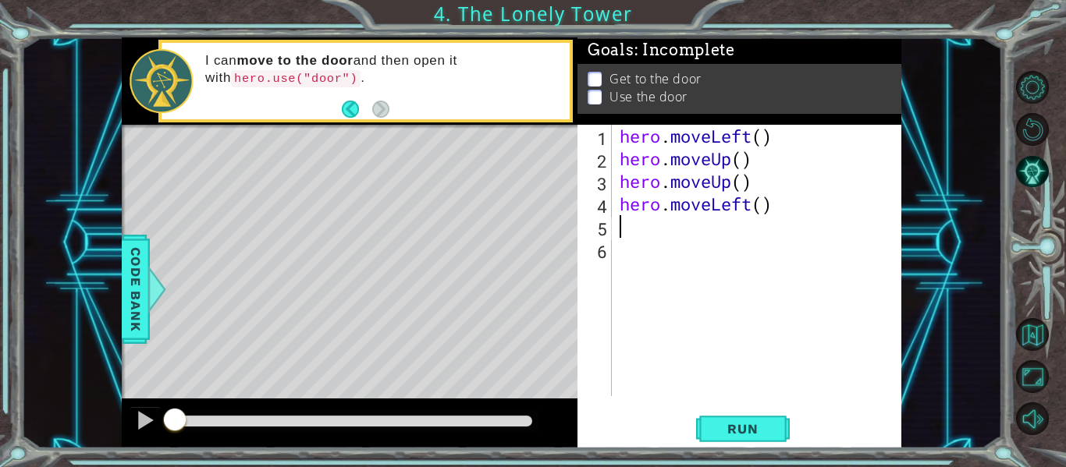
type textarea "m"
paste textarea "hero.moveUp()"
type textarea "hero.moveUp()"
paste textarea "hero.moveUp()"
type textarea "hero.moveUp()"
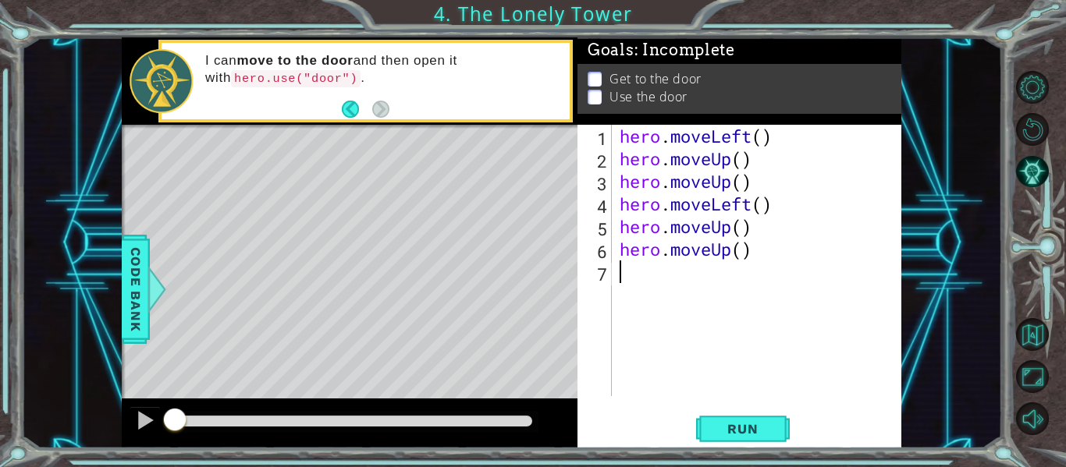
type textarea "m"
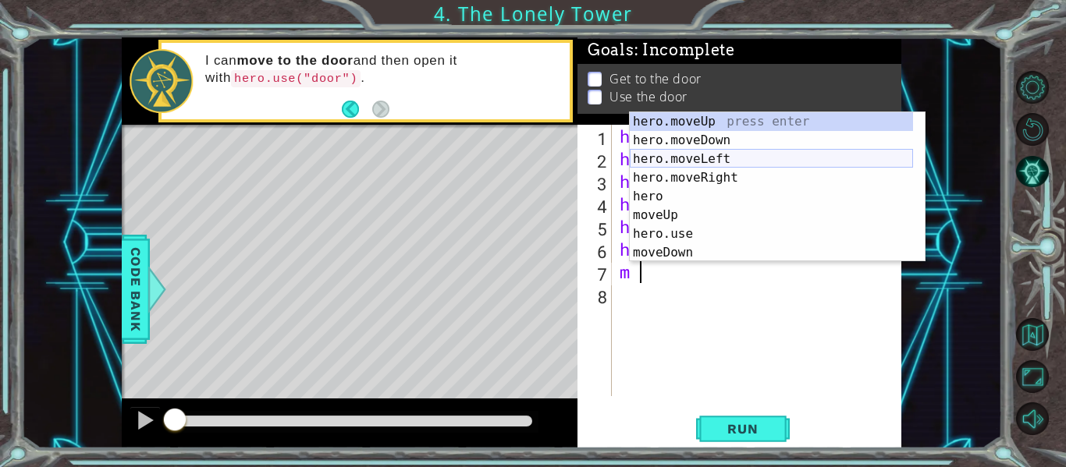
click at [671, 163] on div "hero.moveUp press enter hero.moveDown press enter hero.moveLeft press enter her…" at bounding box center [771, 205] width 283 height 187
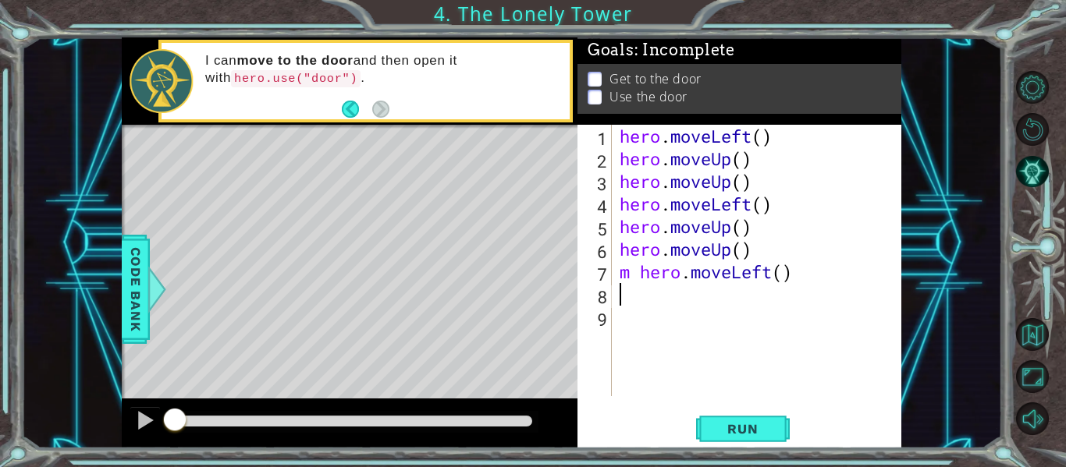
click at [638, 268] on div "hero . moveLeft ( ) hero . moveUp ( ) hero . moveUp ( ) hero . moveLeft ( ) her…" at bounding box center [760, 283] width 289 height 317
type textarea "hero.moveLeft()"
click at [821, 299] on div "hero . moveLeft ( ) hero . moveUp ( ) hero . moveUp ( ) hero . moveLeft ( ) her…" at bounding box center [760, 283] width 289 height 317
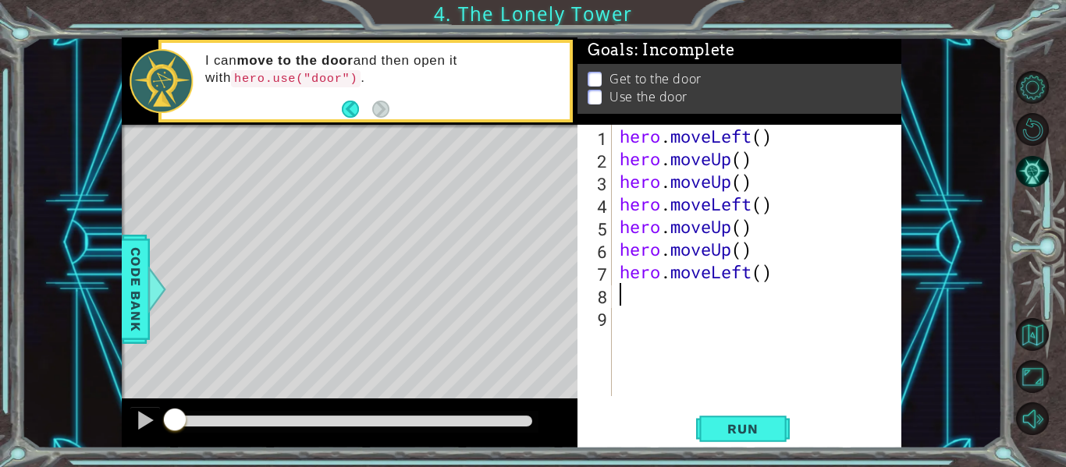
type textarea "m"
paste textarea "hero.moveUp()"
type textarea "hero.moveUp()"
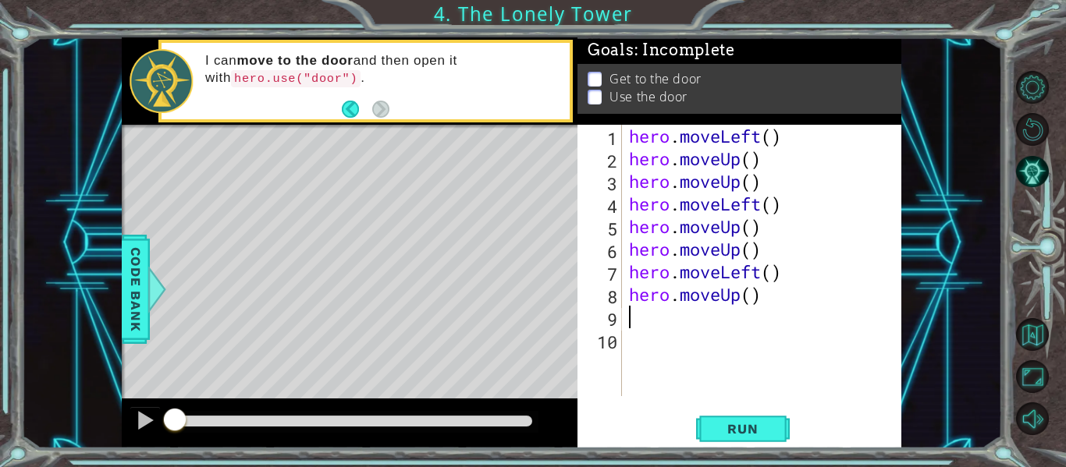
paste textarea "hero.moveUp()"
click at [725, 423] on span "Run" at bounding box center [742, 429] width 62 height 16
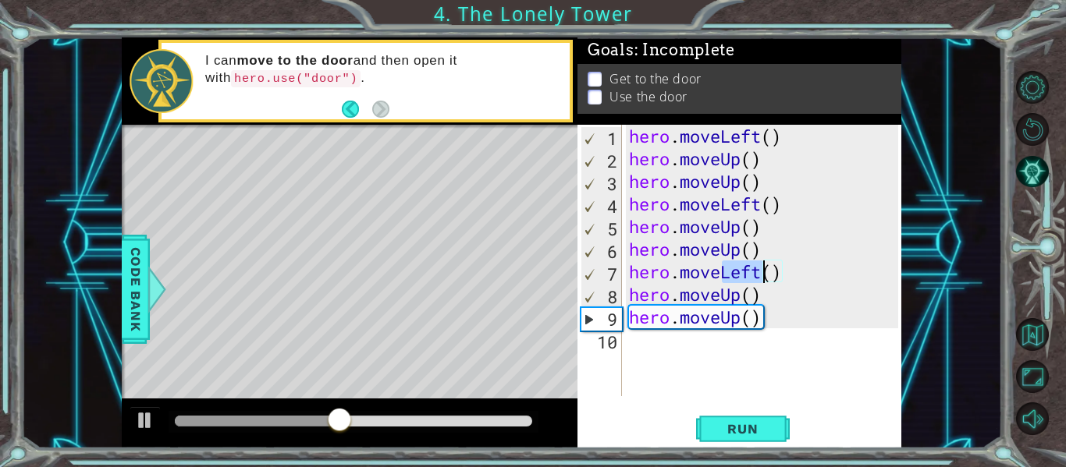
drag, startPoint x: 722, startPoint y: 271, endPoint x: 759, endPoint y: 276, distance: 37.7
click at [759, 276] on div "hero . moveLeft ( ) hero . moveUp ( ) hero . moveUp ( ) hero . moveLeft ( ) her…" at bounding box center [766, 283] width 280 height 317
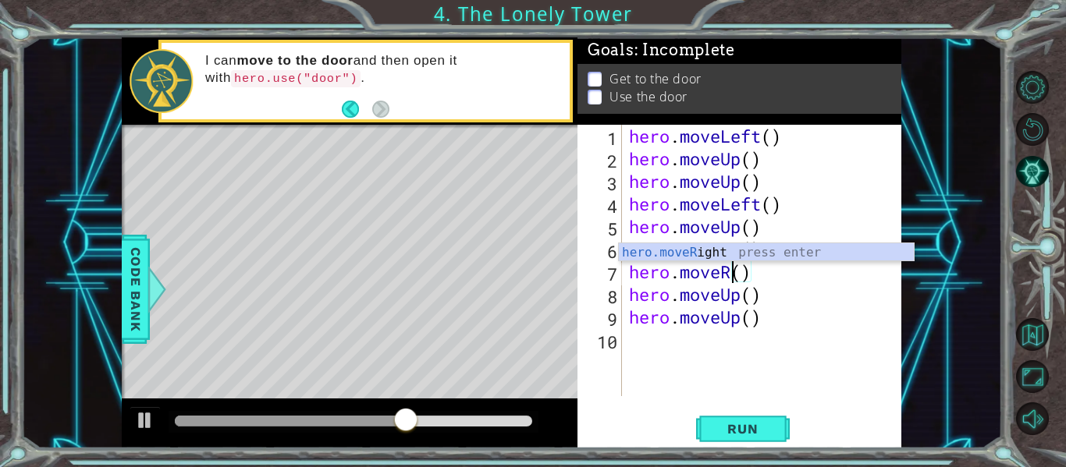
scroll to position [0, 5]
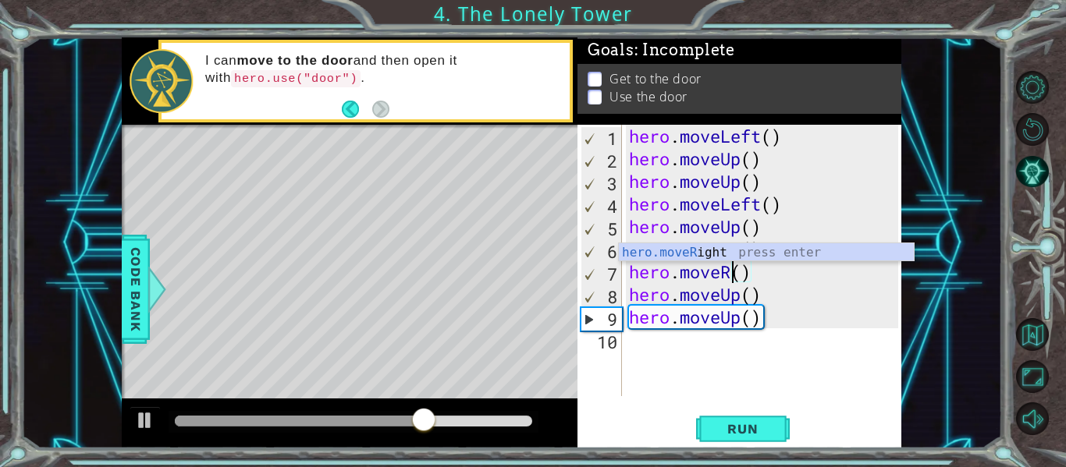
click at [683, 239] on div "hero . moveLeft ( ) hero . moveUp ( ) hero . moveUp ( ) hero . moveLeft ( ) her…" at bounding box center [766, 283] width 280 height 317
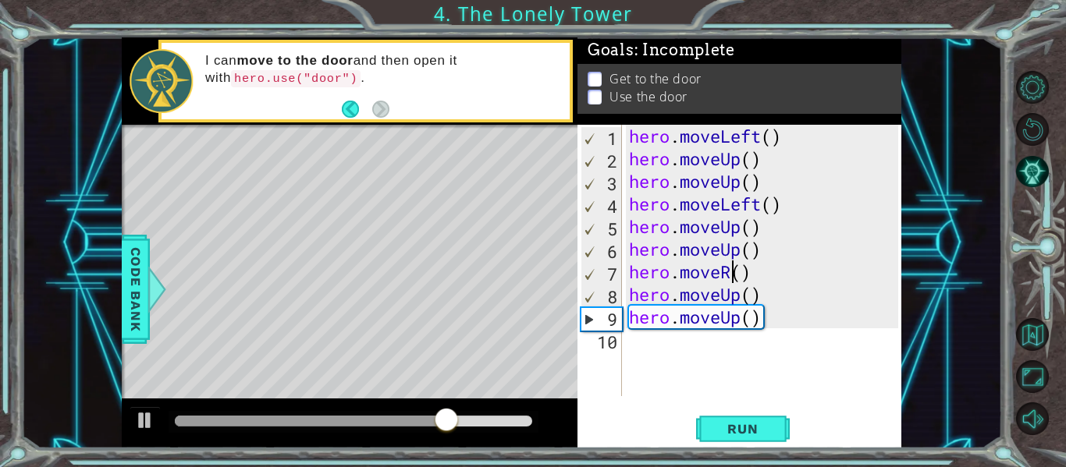
click at [729, 274] on div "hero . moveLeft ( ) hero . moveUp ( ) hero . moveUp ( ) hero . moveLeft ( ) her…" at bounding box center [766, 283] width 280 height 317
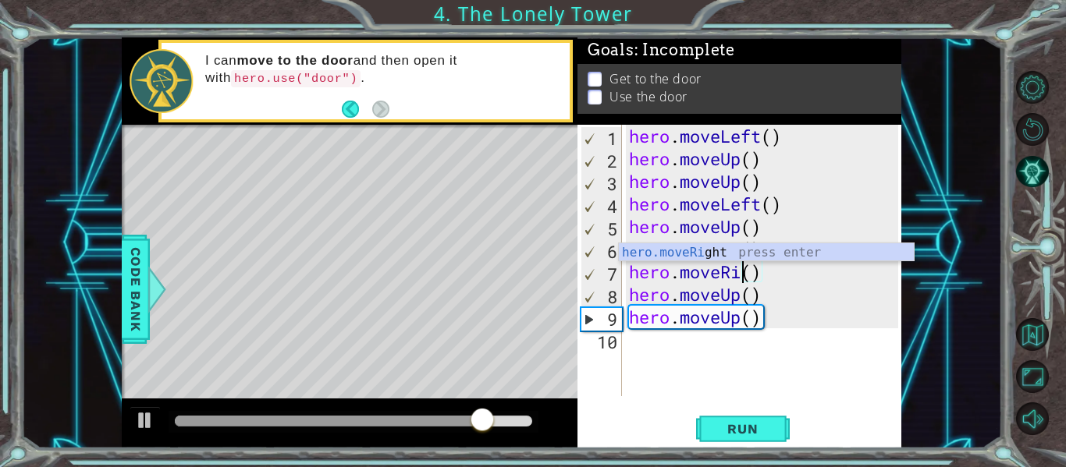
scroll to position [0, 5]
click at [718, 254] on div "hero.moveRi ght press enter" at bounding box center [766, 271] width 295 height 56
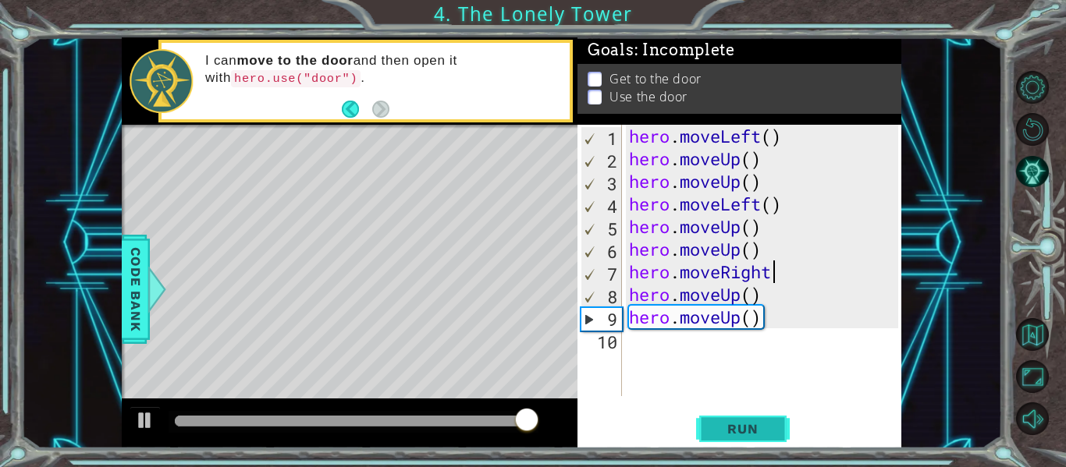
type textarea "hero.moveRight"
click at [741, 442] on button "Run" at bounding box center [743, 429] width 94 height 32
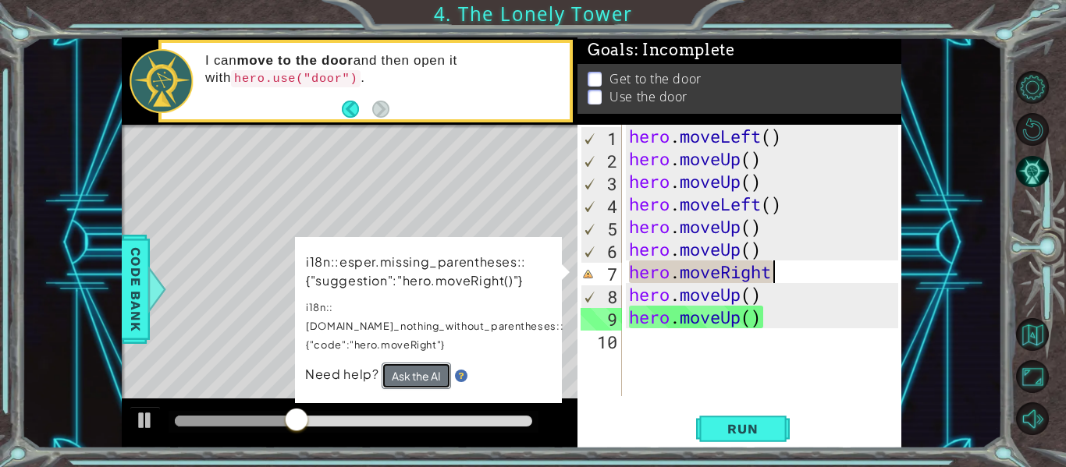
click at [386, 363] on button "Ask the AI" at bounding box center [415, 376] width 69 height 27
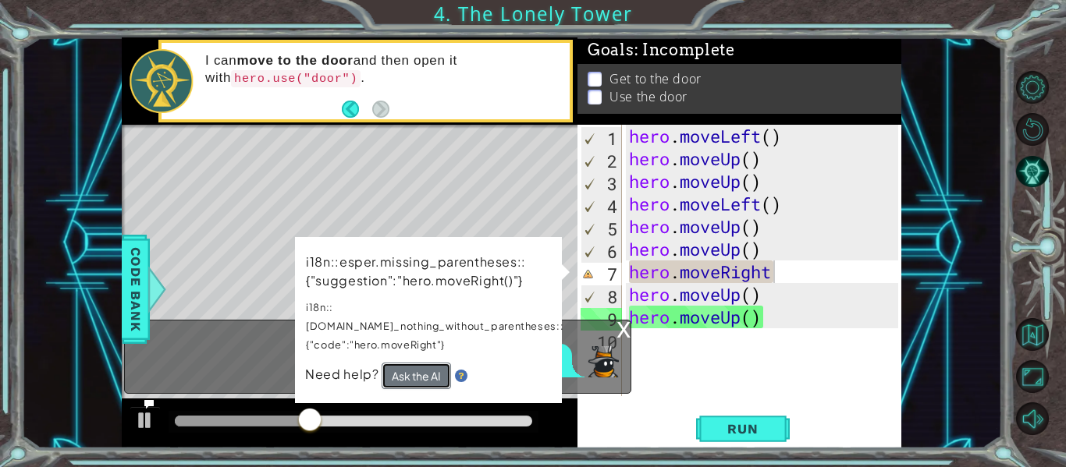
click at [398, 363] on button "Ask the AI" at bounding box center [415, 376] width 69 height 27
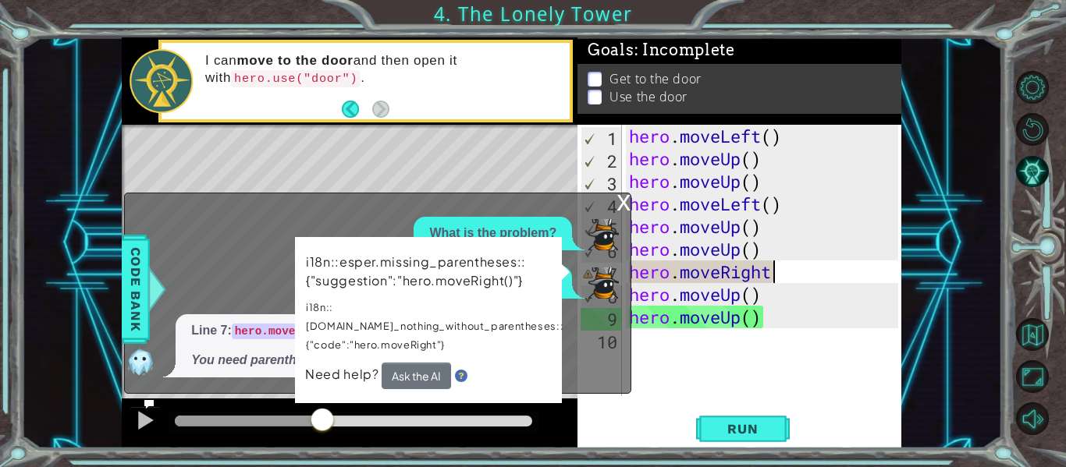
drag, startPoint x: 336, startPoint y: 418, endPoint x: 310, endPoint y: 421, distance: 26.7
click at [314, 420] on div at bounding box center [322, 421] width 28 height 28
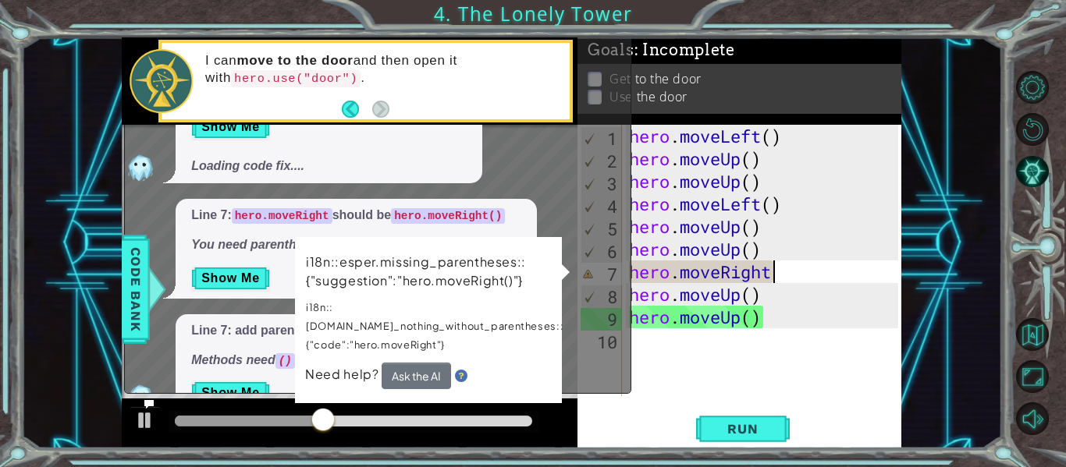
scroll to position [36, 0]
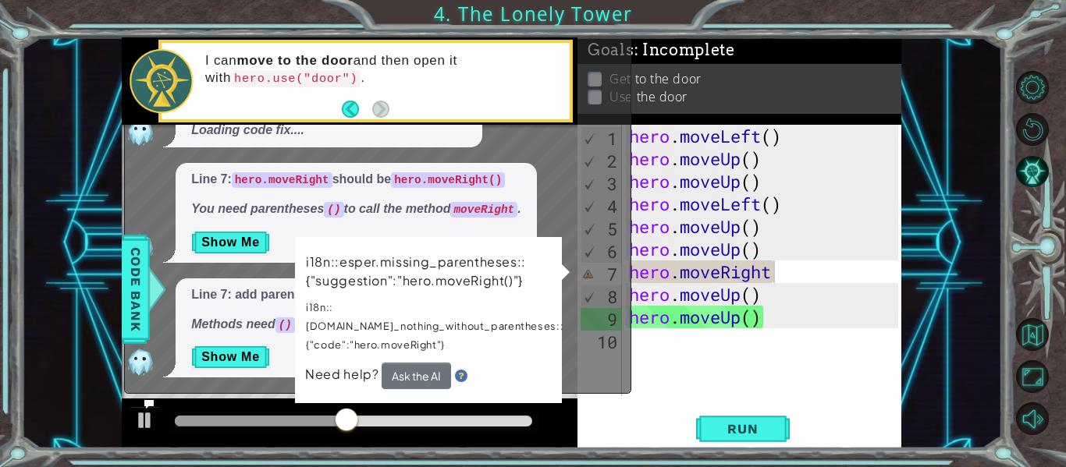
drag, startPoint x: 319, startPoint y: 413, endPoint x: 282, endPoint y: 420, distance: 38.1
click at [283, 420] on div at bounding box center [354, 422] width 370 height 22
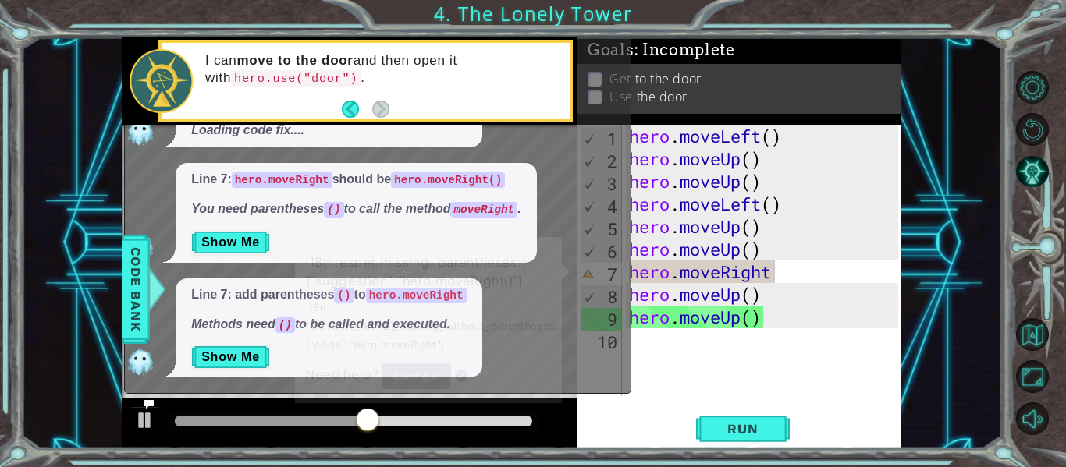
drag, startPoint x: 378, startPoint y: 414, endPoint x: 279, endPoint y: 404, distance: 98.8
click at [281, 404] on div at bounding box center [350, 424] width 456 height 50
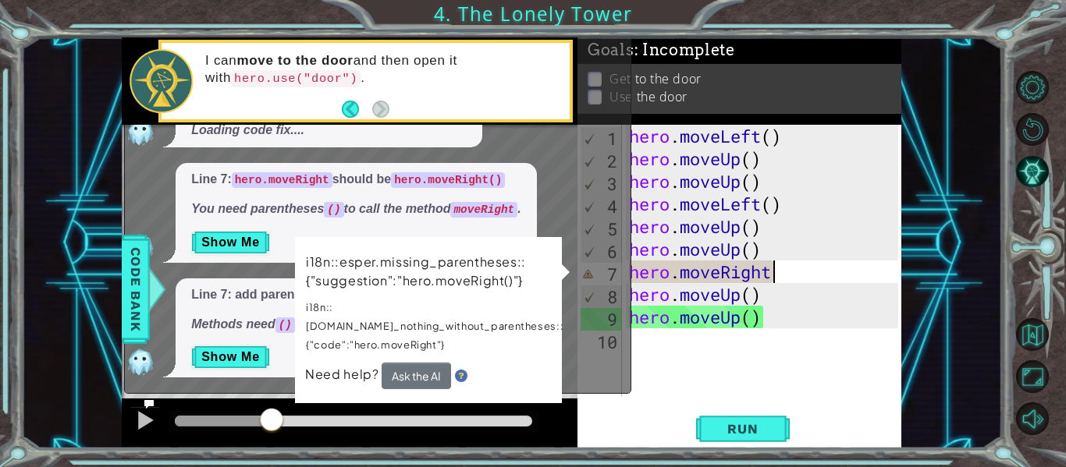
drag, startPoint x: 380, startPoint y: 420, endPoint x: 249, endPoint y: 408, distance: 131.7
click at [257, 410] on div at bounding box center [271, 421] width 28 height 28
click at [400, 363] on button "Ask the AI" at bounding box center [415, 376] width 69 height 27
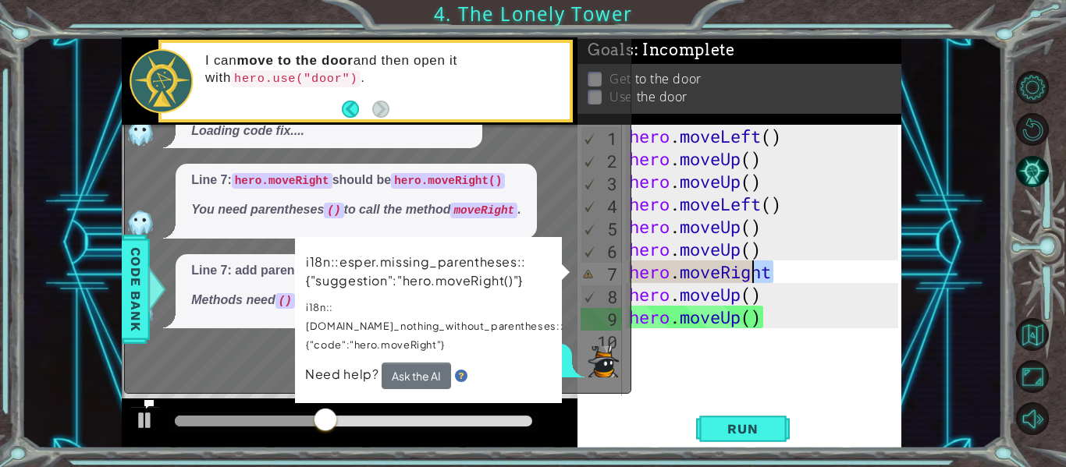
scroll to position [126, 0]
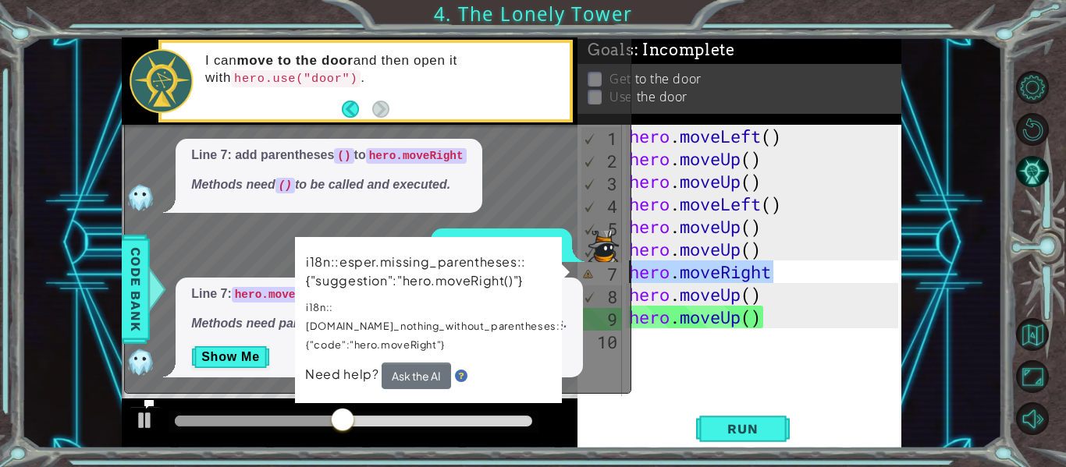
drag, startPoint x: 780, startPoint y: 275, endPoint x: 628, endPoint y: 268, distance: 152.3
click at [628, 268] on div "1 2 3 4 5 6 7 8 9 10 hero . moveLeft ( ) hero . moveUp ( ) hero . moveUp ( ) he…" at bounding box center [511, 242] width 779 height 411
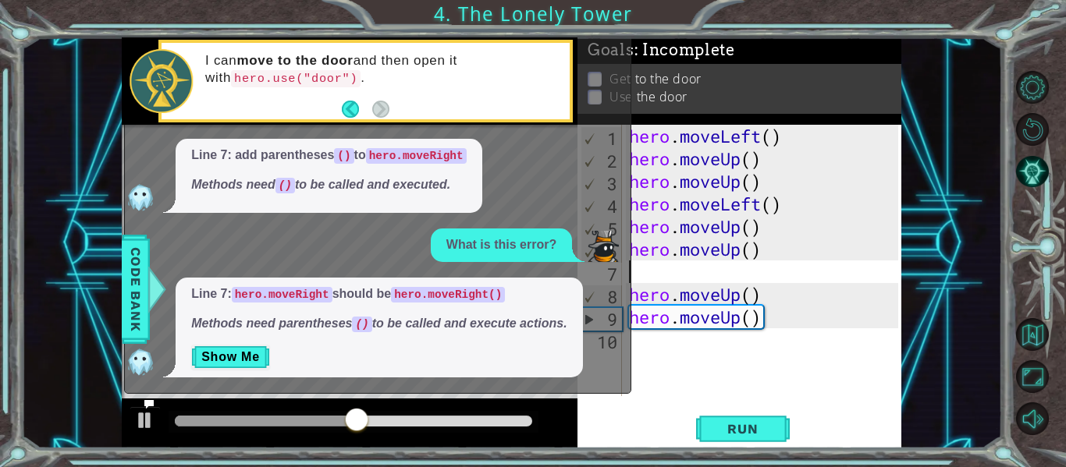
scroll to position [0, 0]
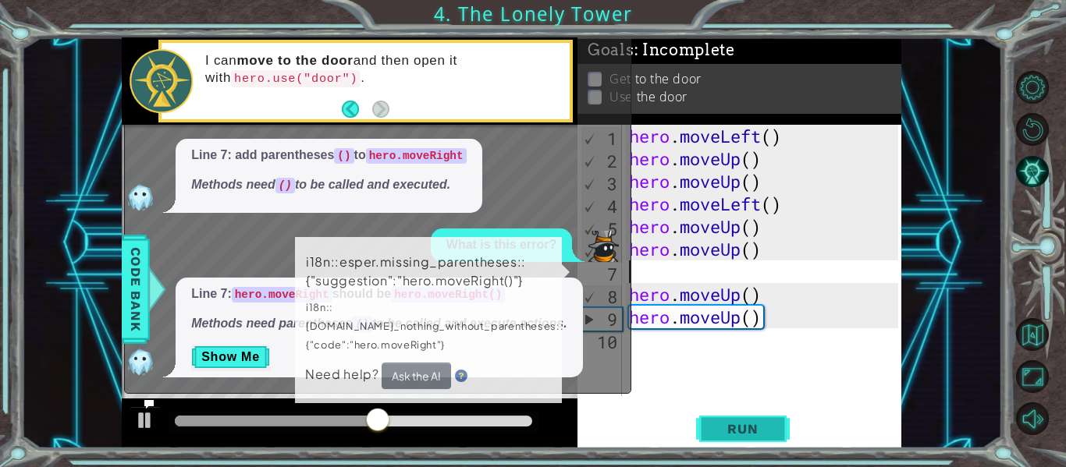
click at [733, 418] on button "Run" at bounding box center [743, 429] width 94 height 32
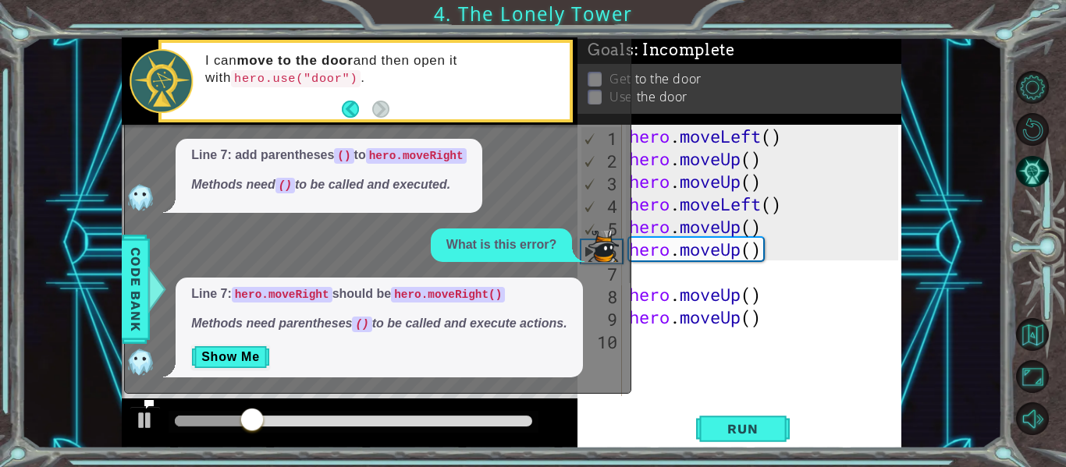
click at [134, 86] on div at bounding box center [161, 81] width 63 height 64
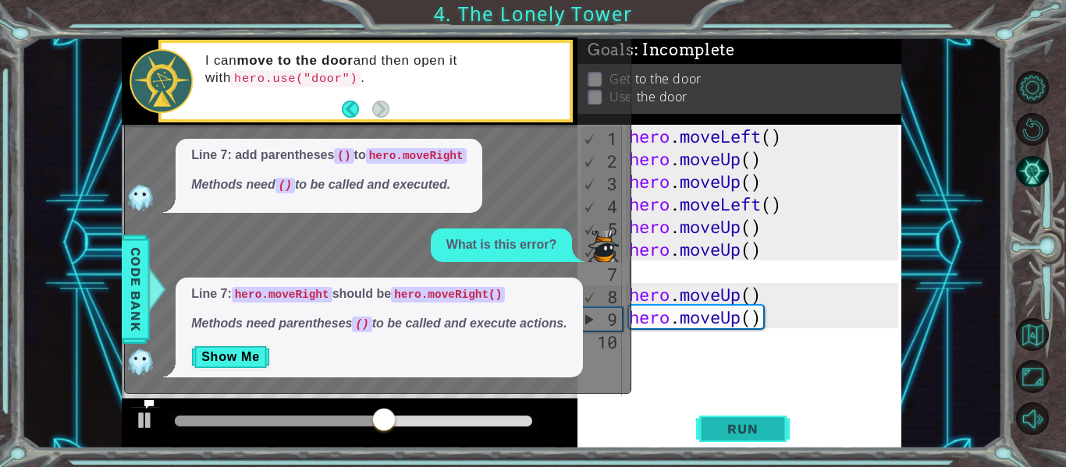
click at [733, 430] on span "Run" at bounding box center [742, 429] width 62 height 16
click at [700, 281] on div "hero . moveLeft ( ) hero . moveUp ( ) hero . moveUp ( ) hero . moveLeft ( ) her…" at bounding box center [766, 283] width 280 height 317
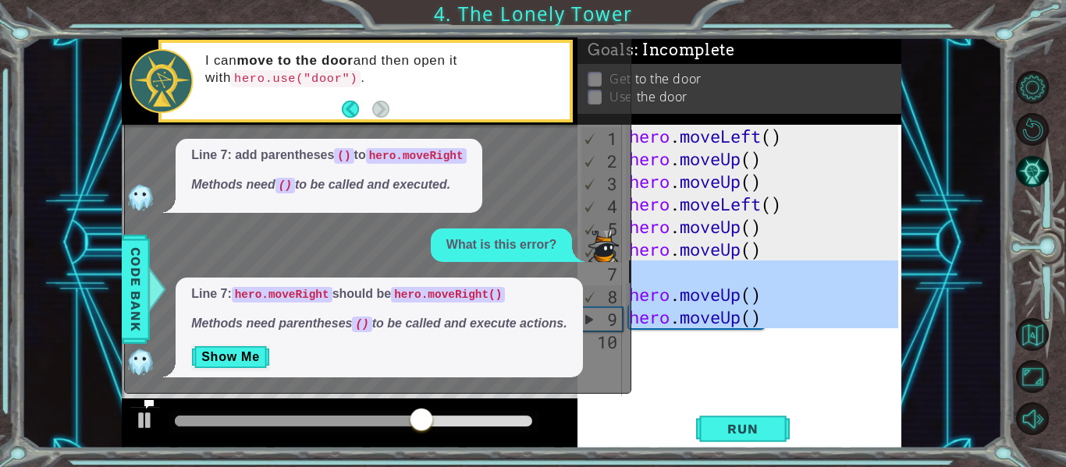
drag, startPoint x: 797, startPoint y: 357, endPoint x: 622, endPoint y: 273, distance: 194.4
click at [622, 273] on div "1 2 3 4 5 6 7 8 9 10 hero . moveLeft ( ) hero . moveUp ( ) hero . moveUp ( ) he…" at bounding box center [511, 242] width 779 height 411
type textarea "hero.moveUp()"
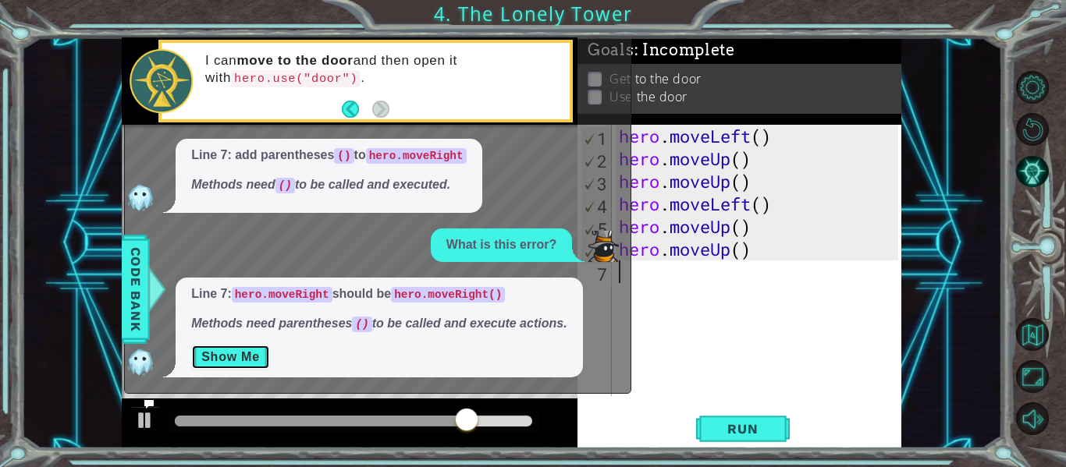
click at [229, 359] on button "Show Me" at bounding box center [230, 357] width 79 height 25
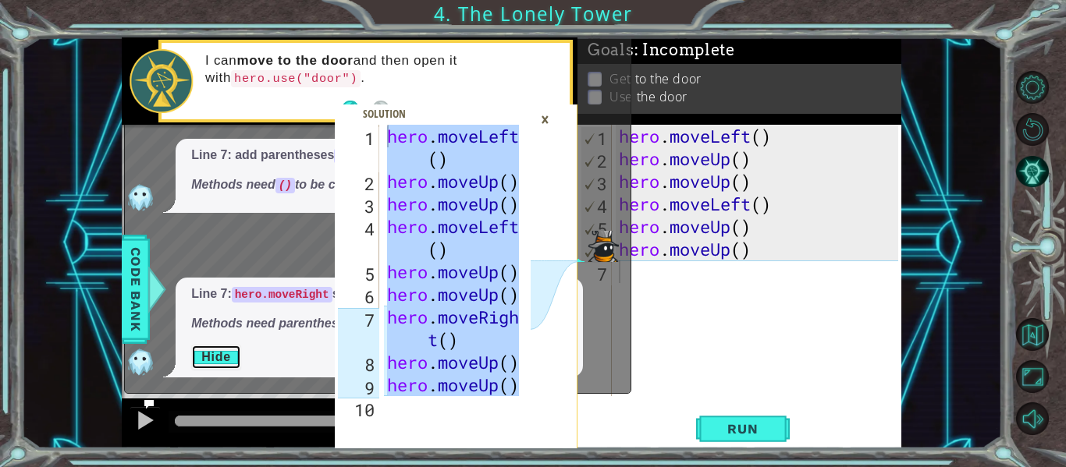
drag, startPoint x: 517, startPoint y: 392, endPoint x: 348, endPoint y: 127, distance: 314.7
click at [348, 127] on div "1 2 3 4 5 6 7 8 9 10 hero . moveLeft ( ) hero . moveUp ( ) hero . moveUp ( ) he…" at bounding box center [433, 260] width 196 height 271
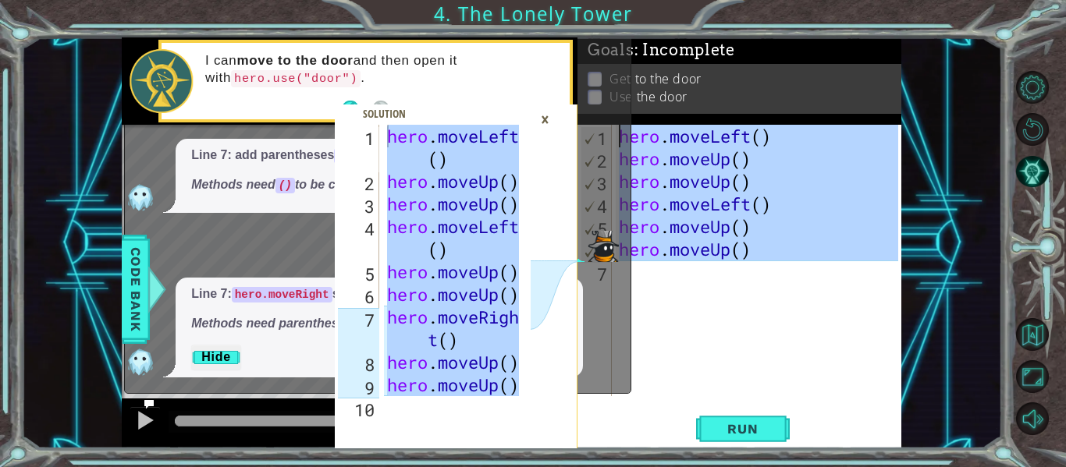
drag, startPoint x: 821, startPoint y: 271, endPoint x: 584, endPoint y: 130, distance: 276.4
click at [584, 130] on div "1 2 3 4 5 6 7 8 9 10 hero . moveLeft ( ) hero . moveUp ( ) hero . moveUp ( ) he…" at bounding box center [511, 242] width 779 height 411
paste textarea "Code Area"
type textarea "hero.moveUp()"
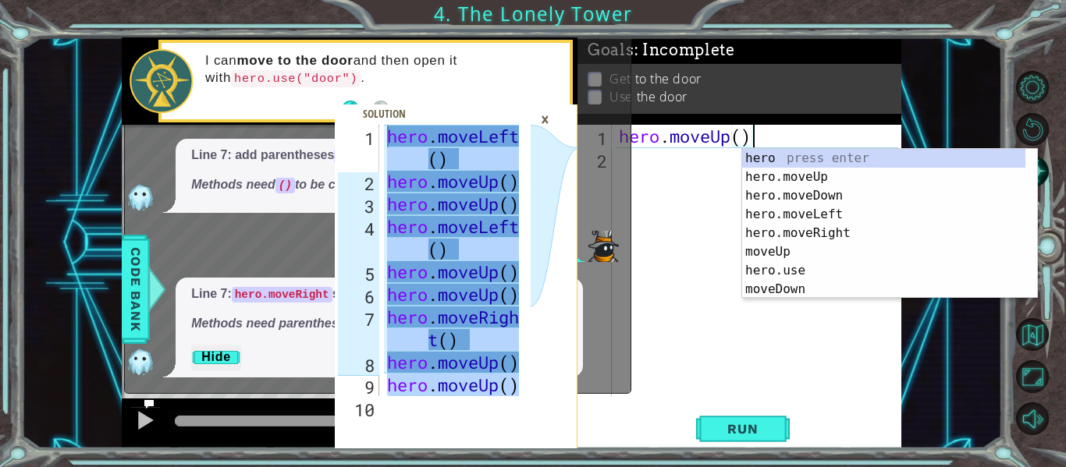
click at [708, 297] on div "hero . moveUp ( )" at bounding box center [761, 283] width 290 height 317
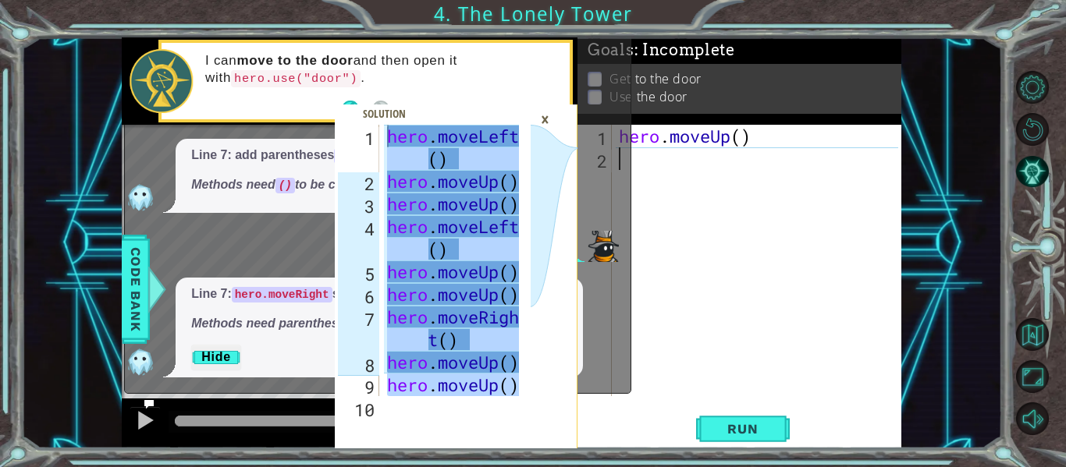
click at [514, 392] on div "hero . moveLeft ( ) hero . moveUp ( ) hero . moveUp ( ) hero . moveLeft ( ) her…" at bounding box center [451, 260] width 135 height 271
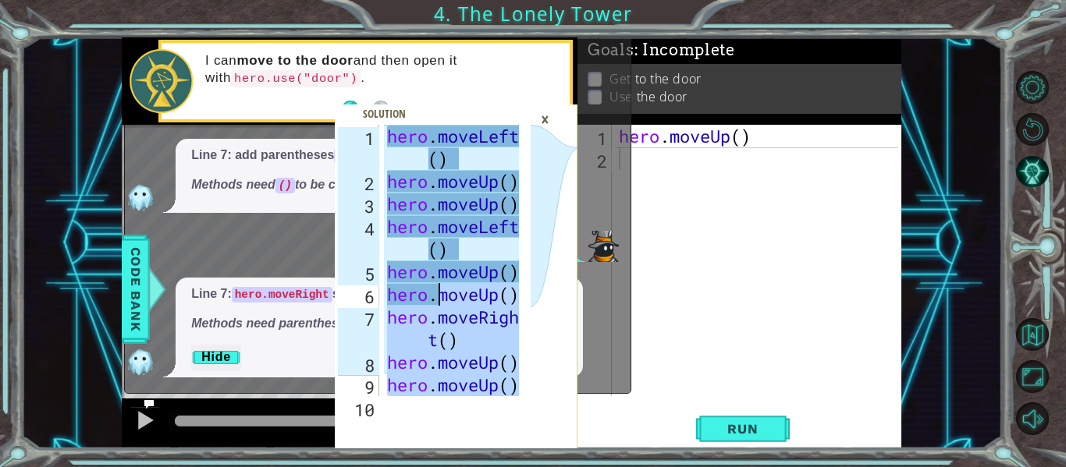
scroll to position [23, 0]
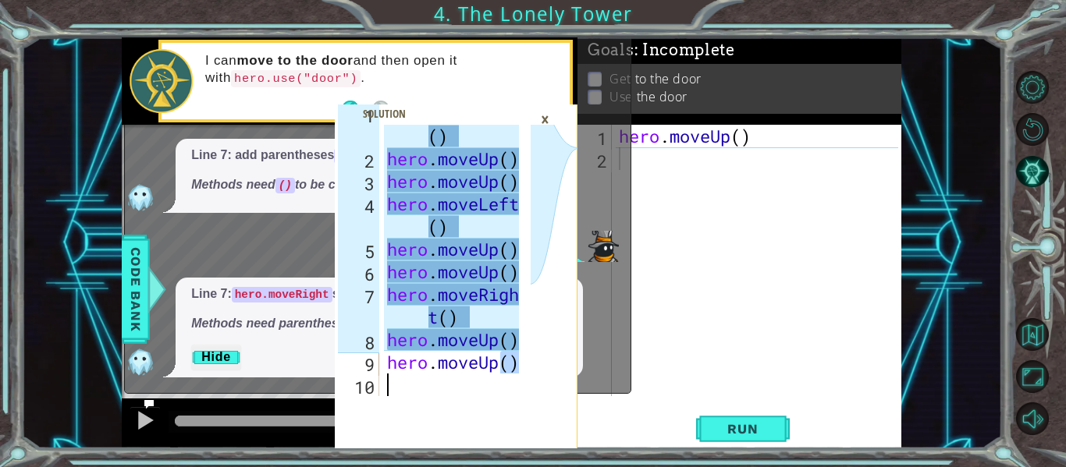
drag, startPoint x: 514, startPoint y: 392, endPoint x: 506, endPoint y: 383, distance: 12.2
click at [511, 380] on div "hero . moveLeft ( ) hero . moveUp ( ) hero . moveUp ( ) hero . moveLeft ( ) her…" at bounding box center [455, 271] width 143 height 339
click at [545, 403] on icon at bounding box center [553, 287] width 47 height 324
click at [510, 398] on span at bounding box center [456, 277] width 243 height 344
drag, startPoint x: 516, startPoint y: 362, endPoint x: 477, endPoint y: 313, distance: 62.7
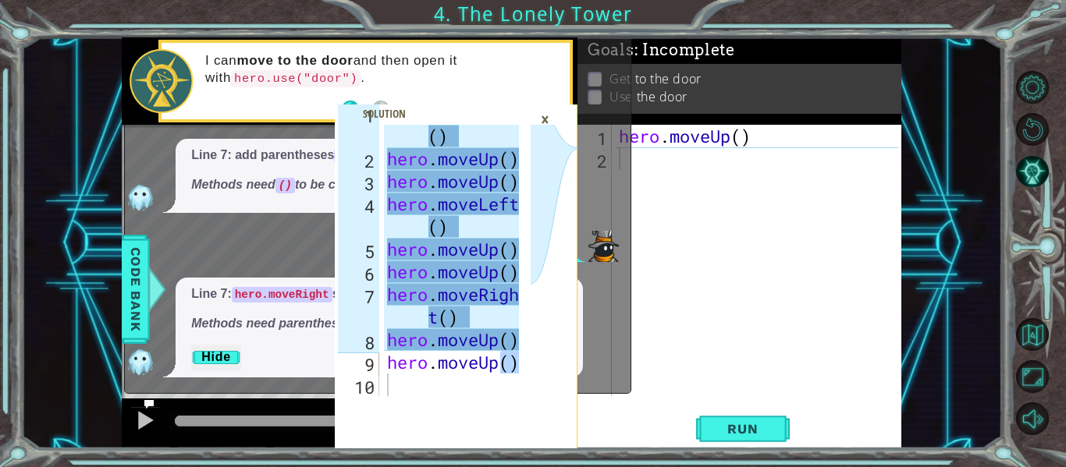
click at [477, 313] on div "hero.moveUp() 1 2 3 4 5 6 7 8 9 10 hero . moveLeft ( ) hero . moveUp ( ) hero .…" at bounding box center [433, 260] width 196 height 271
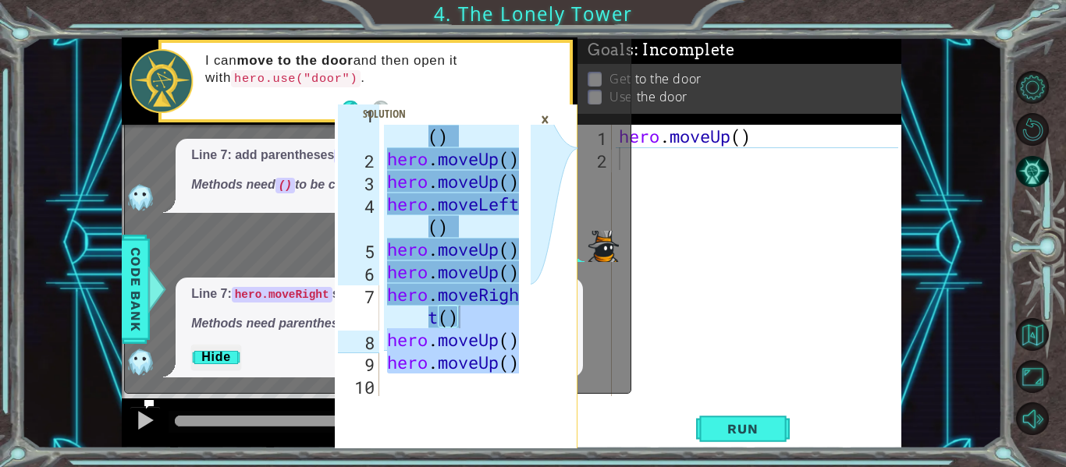
click at [494, 364] on div "hero . moveLeft ( ) hero . moveUp ( ) hero . moveUp ( ) hero . moveLeft ( ) her…" at bounding box center [451, 260] width 135 height 271
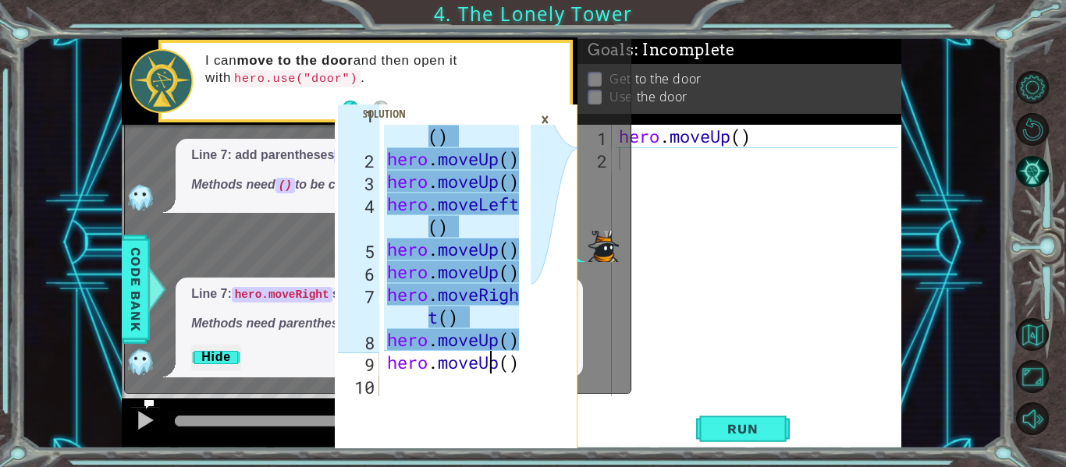
click at [494, 364] on div "hero . moveLeft ( ) hero . moveUp ( ) hero . moveUp ( ) hero . moveLeft ( ) her…" at bounding box center [455, 271] width 143 height 339
click at [475, 358] on div "hero . moveLeft ( ) hero . moveUp ( ) hero . moveUp ( ) hero . moveLeft ( ) her…" at bounding box center [451, 260] width 135 height 271
click at [475, 358] on div "hero . moveLeft ( ) hero . moveUp ( ) hero . moveUp ( ) hero . moveLeft ( ) her…" at bounding box center [455, 271] width 143 height 339
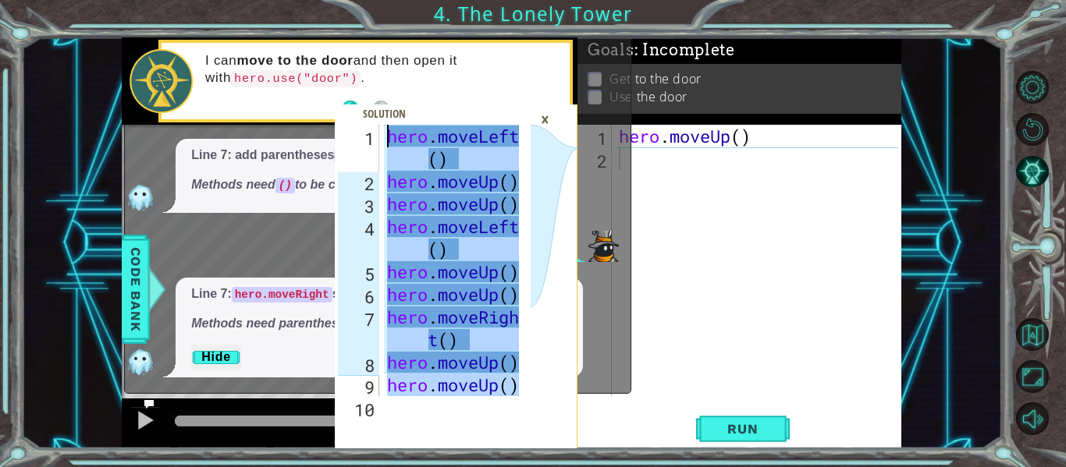
scroll to position [0, 0]
drag, startPoint x: 475, startPoint y: 358, endPoint x: 411, endPoint y: 143, distance: 224.6
click at [411, 143] on div "hero . moveLeft ( ) hero . moveUp ( ) hero . moveUp ( ) hero . moveLeft ( ) her…" at bounding box center [455, 294] width 143 height 339
type textarea "hero.moveLeft() hero.moveUp()"
click at [746, 225] on div "hero . moveUp ( )" at bounding box center [761, 283] width 290 height 317
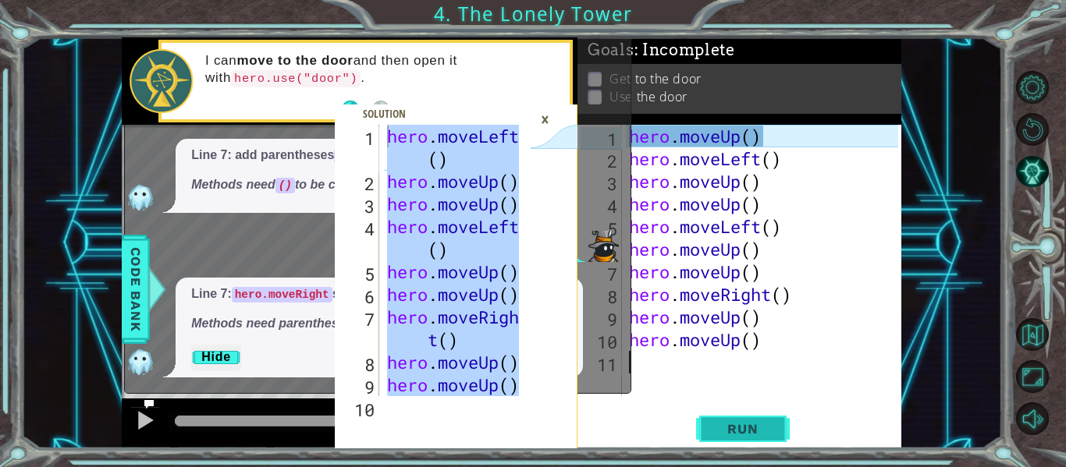
click at [746, 415] on button "Run" at bounding box center [743, 429] width 94 height 32
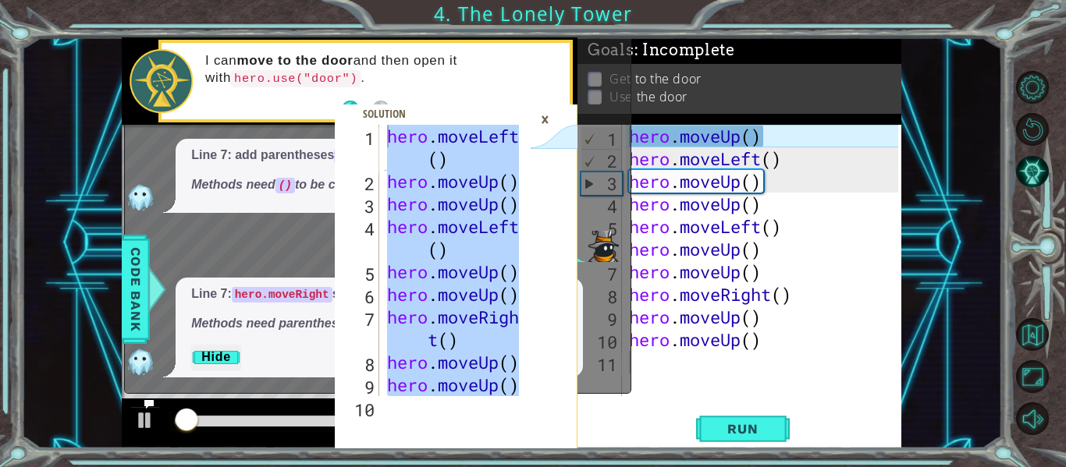
click at [545, 122] on div "×" at bounding box center [545, 119] width 24 height 27
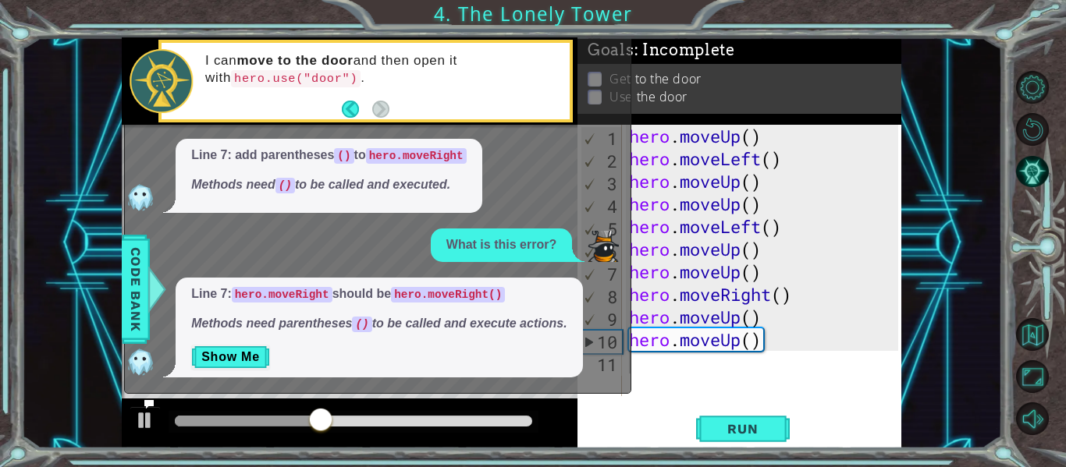
click at [648, 368] on div "hero . moveUp ( ) hero . moveLeft ( ) hero . moveUp ( ) hero . moveUp ( ) hero …" at bounding box center [766, 283] width 280 height 317
type textarea "h"
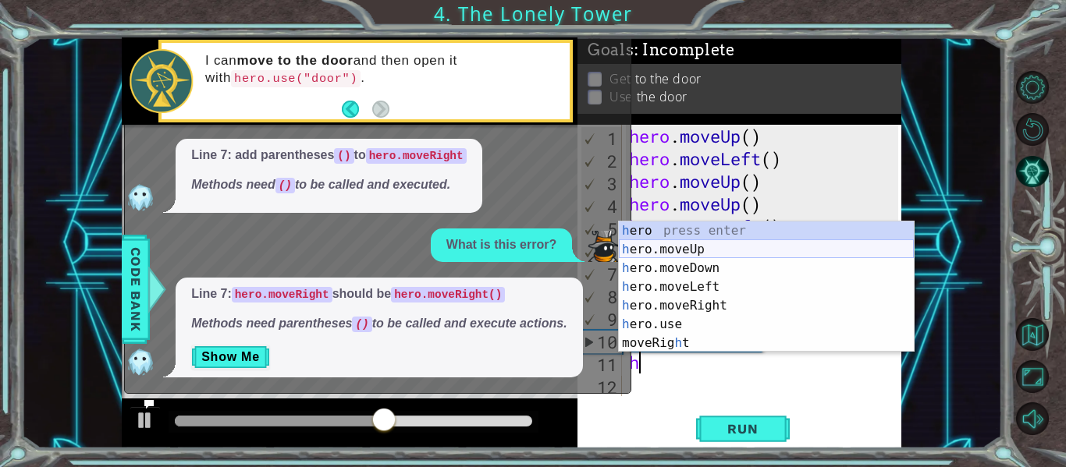
click at [658, 250] on div "h ero press enter h ero.moveUp press enter h ero.moveDown press enter h ero.mov…" at bounding box center [766, 306] width 295 height 169
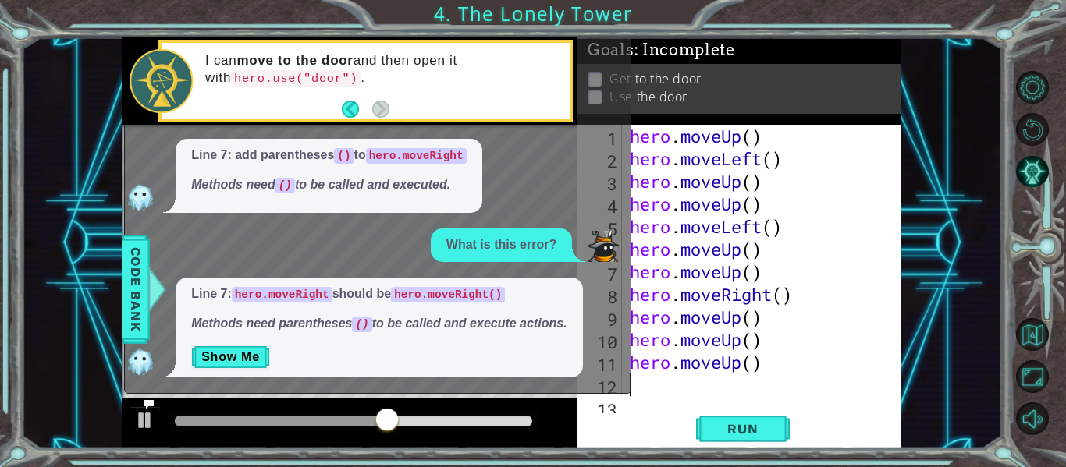
scroll to position [23, 0]
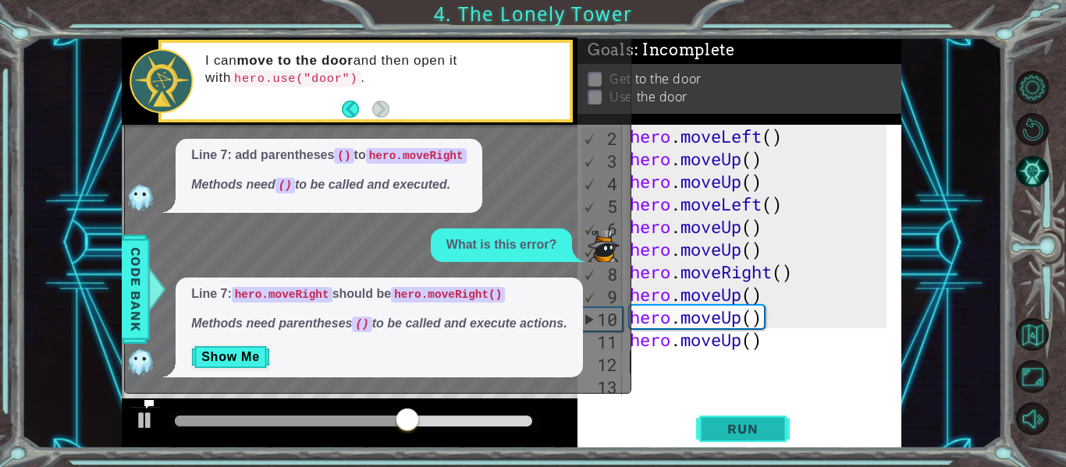
click at [727, 425] on span "Run" at bounding box center [742, 429] width 62 height 16
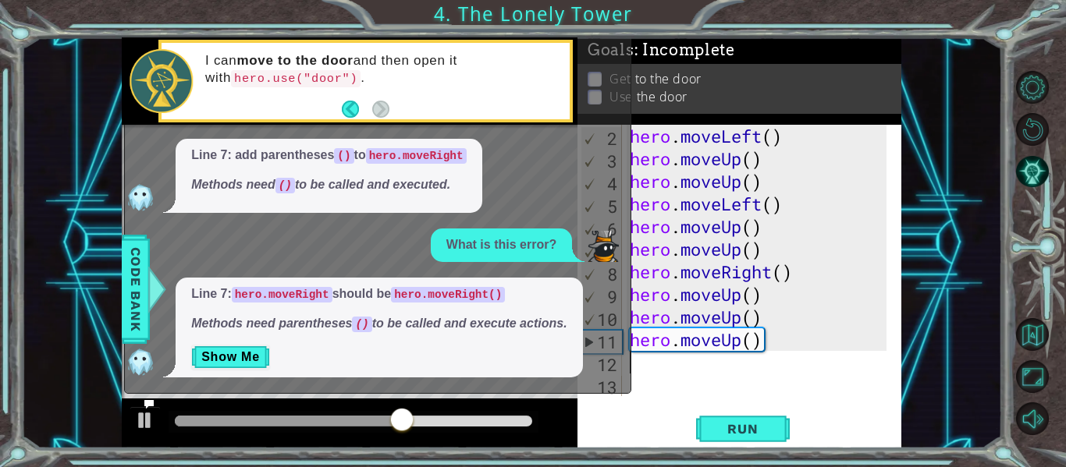
drag, startPoint x: 765, startPoint y: 356, endPoint x: 634, endPoint y: 338, distance: 131.5
click at [633, 338] on div "hero . moveLeft ( ) hero . moveUp ( ) hero . moveUp ( ) hero . moveLeft ( ) her…" at bounding box center [760, 283] width 268 height 317
type textarea "hero.moveUp()"
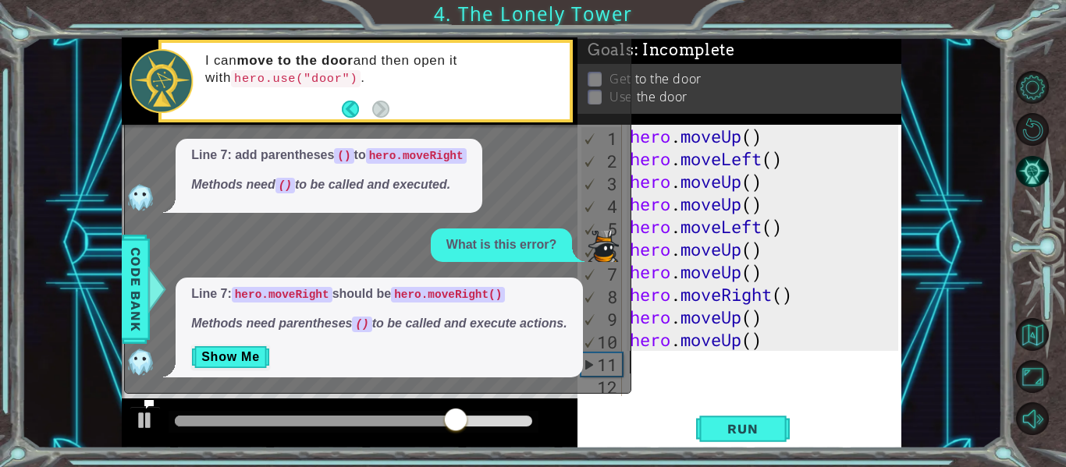
click at [754, 342] on div "hero . moveUp ( ) hero . moveLeft ( ) hero . moveUp ( ) hero . moveUp ( ) hero …" at bounding box center [765, 283] width 279 height 317
type textarea "hero.moveUp(2)"
click at [725, 431] on span "Run" at bounding box center [742, 429] width 62 height 16
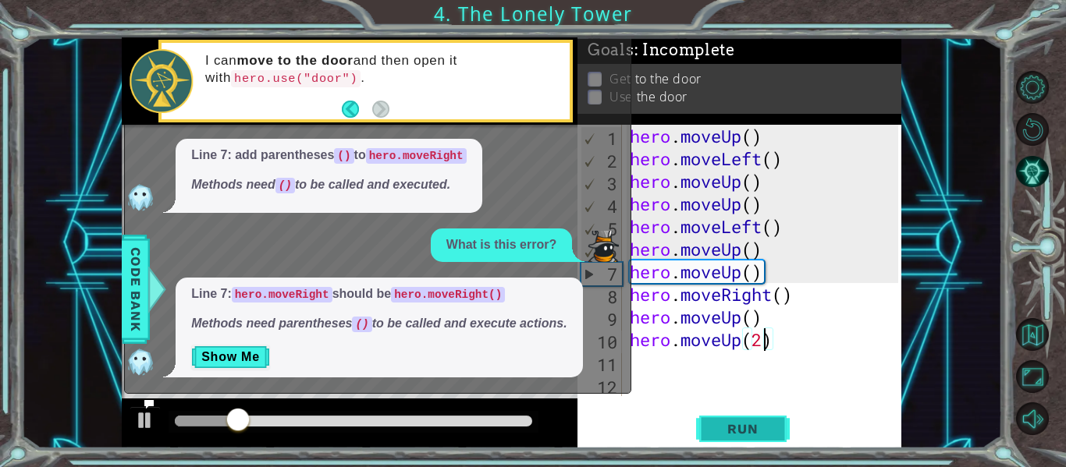
scroll to position [0, 0]
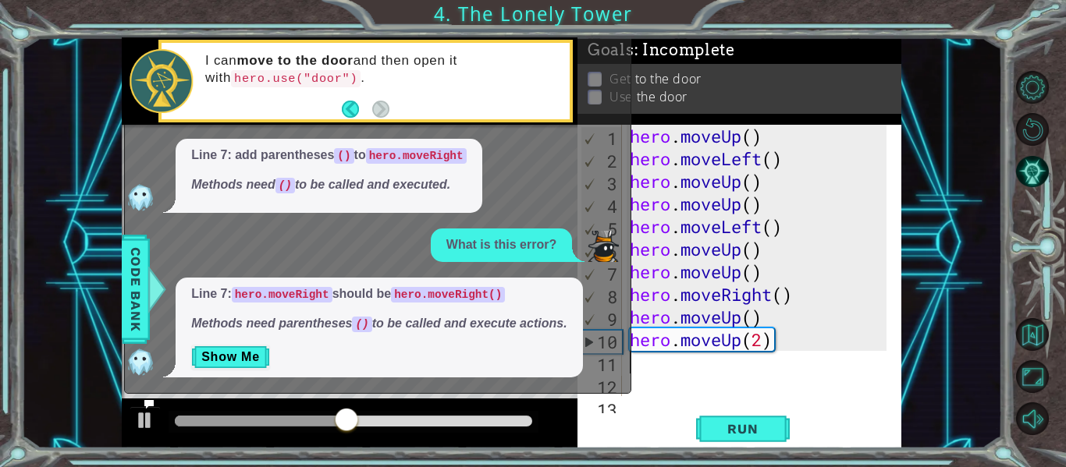
click at [358, 106] on button "Back" at bounding box center [357, 109] width 30 height 17
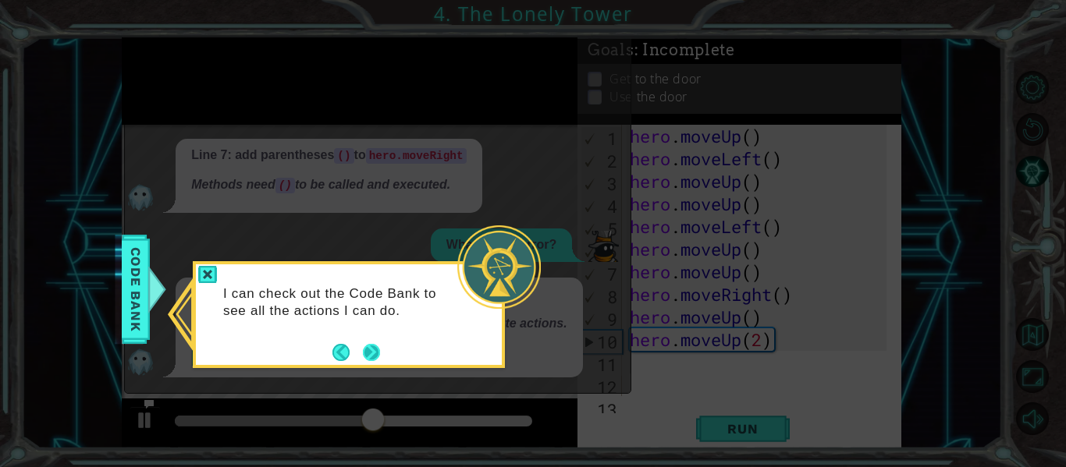
click at [374, 357] on button "Next" at bounding box center [371, 352] width 17 height 17
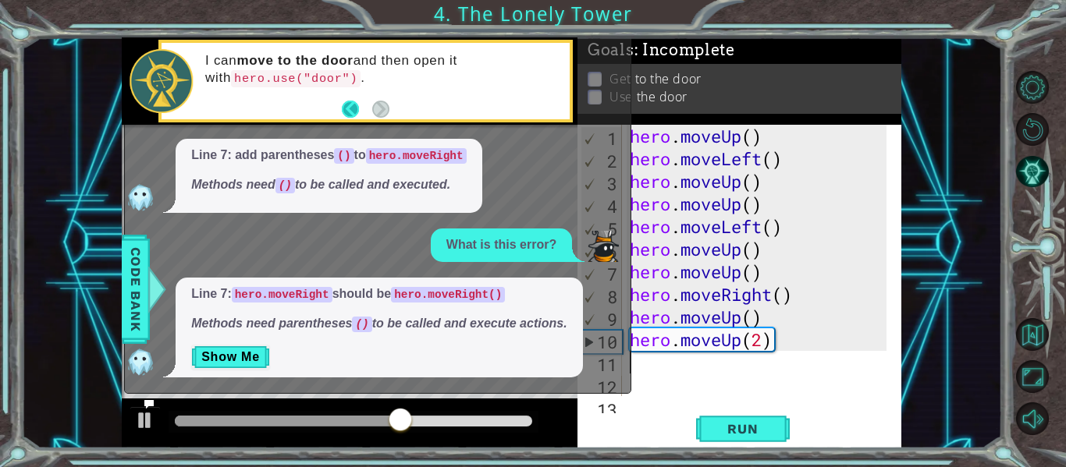
click at [348, 108] on button "Back" at bounding box center [357, 109] width 30 height 17
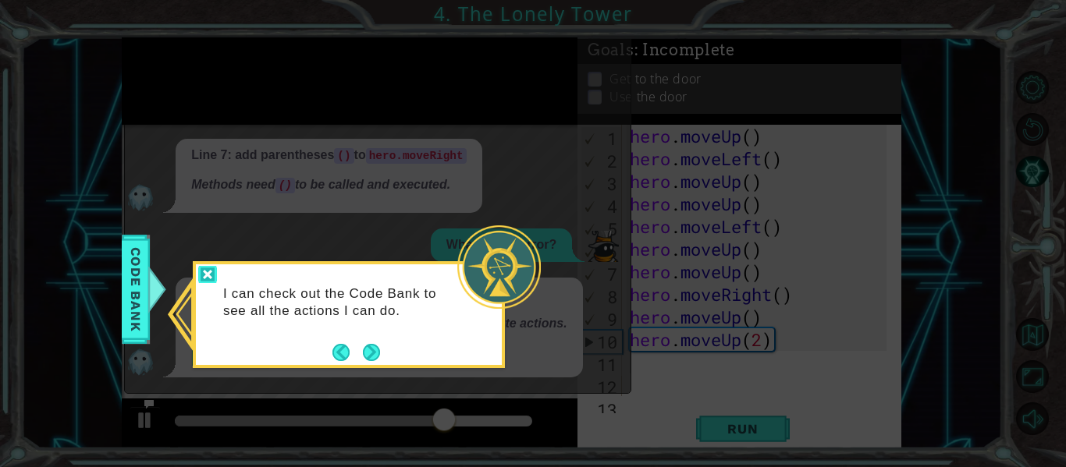
click at [204, 278] on div at bounding box center [207, 275] width 19 height 18
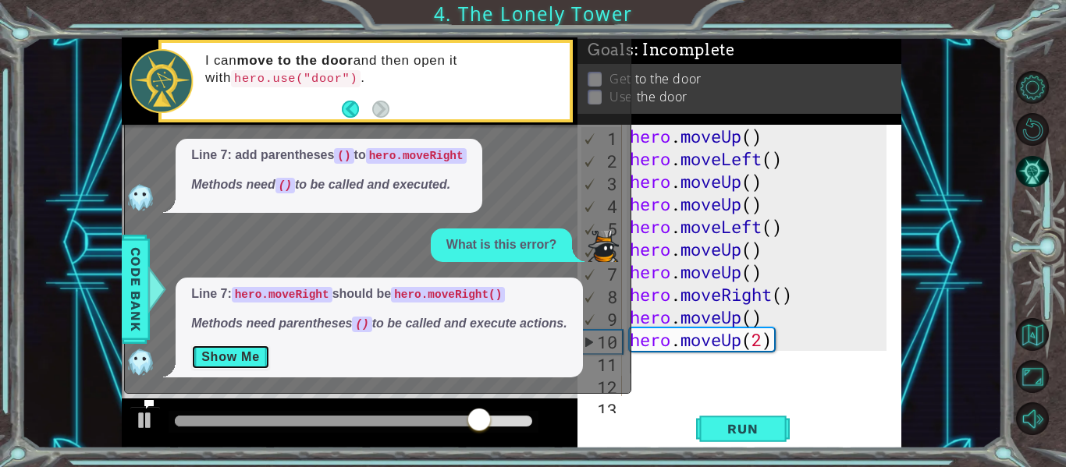
click at [225, 355] on button "Show Me" at bounding box center [230, 357] width 79 height 25
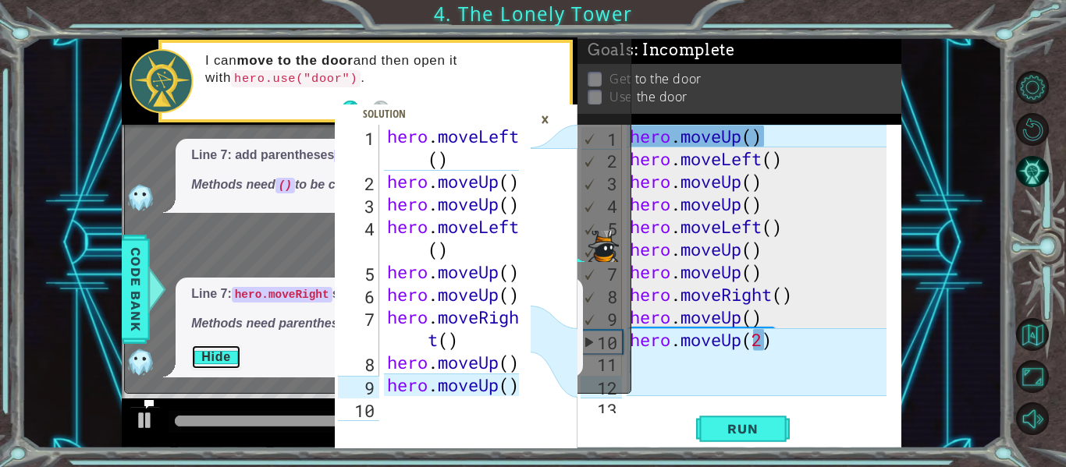
scroll to position [23, 0]
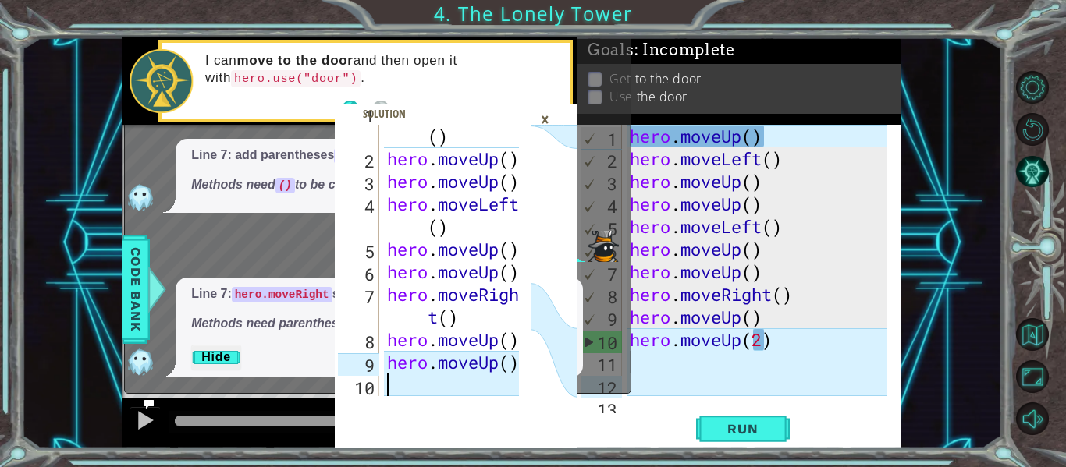
click at [513, 374] on div "hero . moveLeft ( ) hero . moveUp ( ) hero . moveUp ( ) hero . moveLeft ( ) her…" at bounding box center [455, 271] width 143 height 339
click at [513, 375] on div "hero . moveLeft ( ) hero . moveUp ( ) hero . moveUp ( ) hero . moveLeft ( ) her…" at bounding box center [455, 271] width 143 height 339
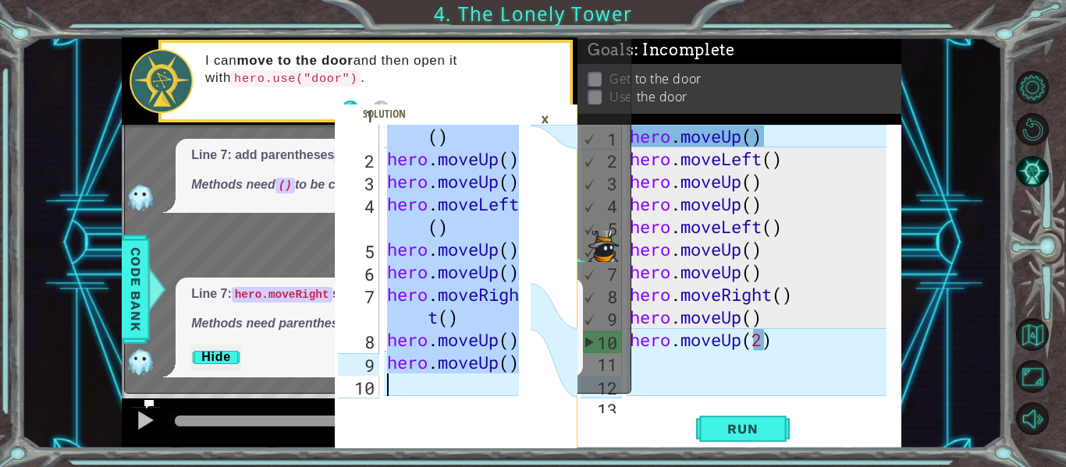
click at [513, 376] on div "hero . moveLeft ( ) hero . moveUp ( ) hero . moveUp ( ) hero . moveLeft ( ) her…" at bounding box center [455, 271] width 143 height 339
type textarea "hero.moveUp()"
click at [513, 376] on div "hero . moveLeft ( ) hero . moveUp ( ) hero . moveUp ( ) hero . moveLeft ( ) her…" at bounding box center [451, 260] width 135 height 271
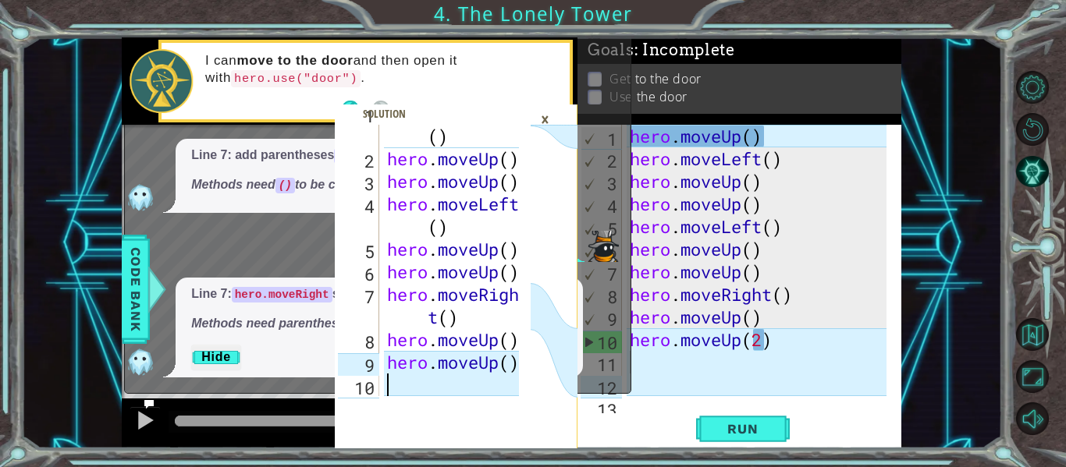
click at [513, 376] on div "hero . moveLeft ( ) hero . moveUp ( ) hero . moveUp ( ) hero . moveLeft ( ) her…" at bounding box center [455, 271] width 143 height 339
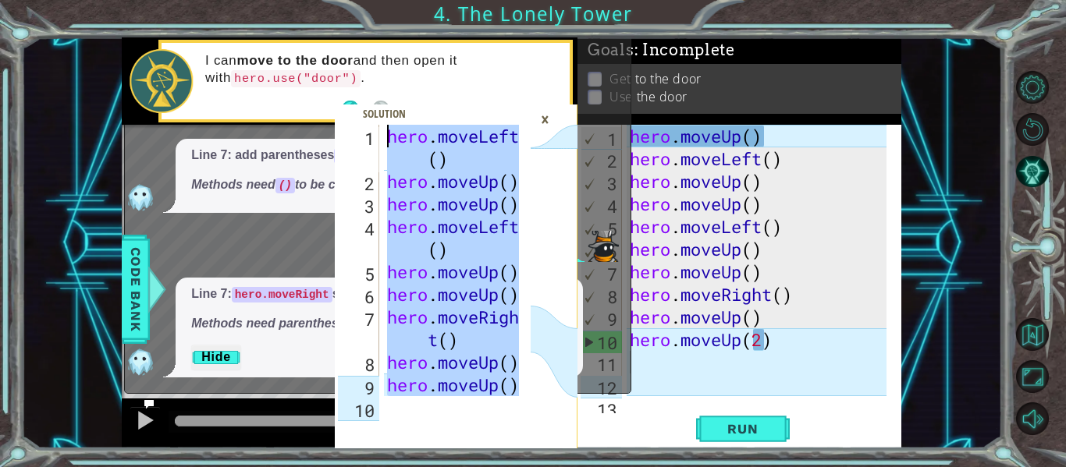
scroll to position [0, 0]
drag, startPoint x: 513, startPoint y: 376, endPoint x: 313, endPoint y: 85, distance: 353.4
click at [313, 85] on div "1 2 3 4 5 6 7 8 9 10 hero . moveLeft ( ) hero . moveUp ( ) hero . moveUp ( ) he…" at bounding box center [511, 242] width 779 height 411
type textarea "hero.moveLeft() hero.moveUp()"
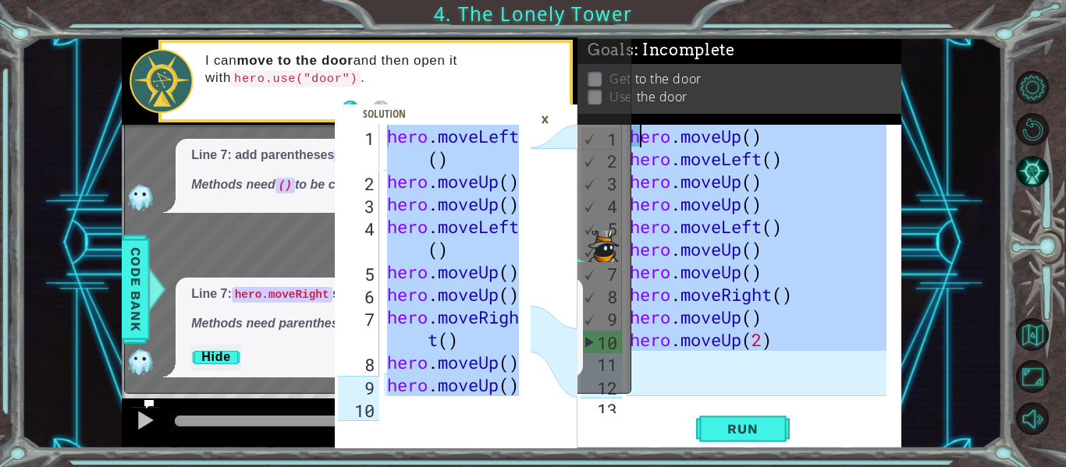
drag, startPoint x: 779, startPoint y: 368, endPoint x: 636, endPoint y: 130, distance: 278.6
click at [636, 130] on div "hero . moveUp ( ) hero . moveLeft ( ) hero . moveUp ( ) hero . moveUp ( ) hero …" at bounding box center [760, 283] width 268 height 317
type textarea "hero.moveUp() hero.moveLeft()"
paste textarea "Code Area"
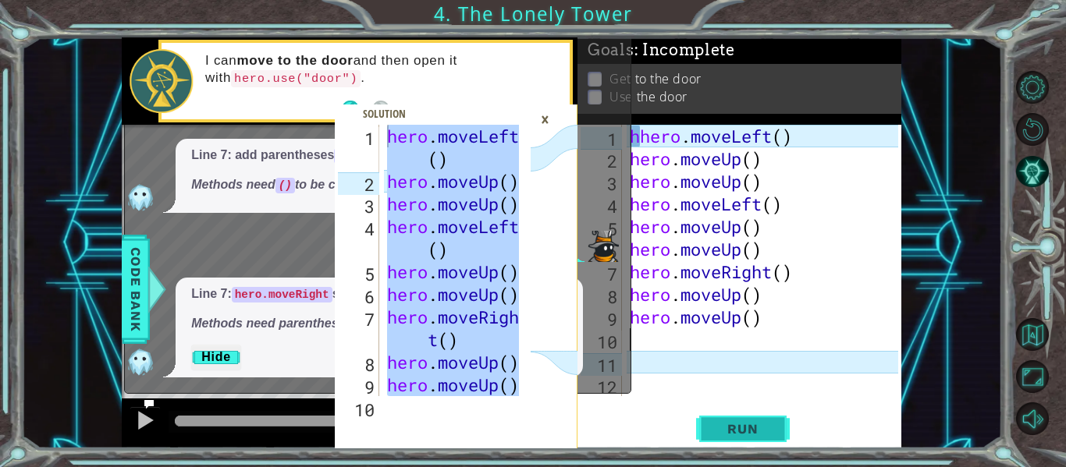
click at [736, 419] on button "Run" at bounding box center [743, 429] width 94 height 32
click at [754, 356] on div "hhero . moveLeft ( ) hero . moveUp ( ) hero . moveUp ( ) hero . moveLeft ( ) he…" at bounding box center [765, 283] width 279 height 317
click at [754, 335] on div "hhero . moveLeft ( ) hero . moveUp ( ) hero . moveUp ( ) hero . moveLeft ( ) he…" at bounding box center [765, 283] width 279 height 317
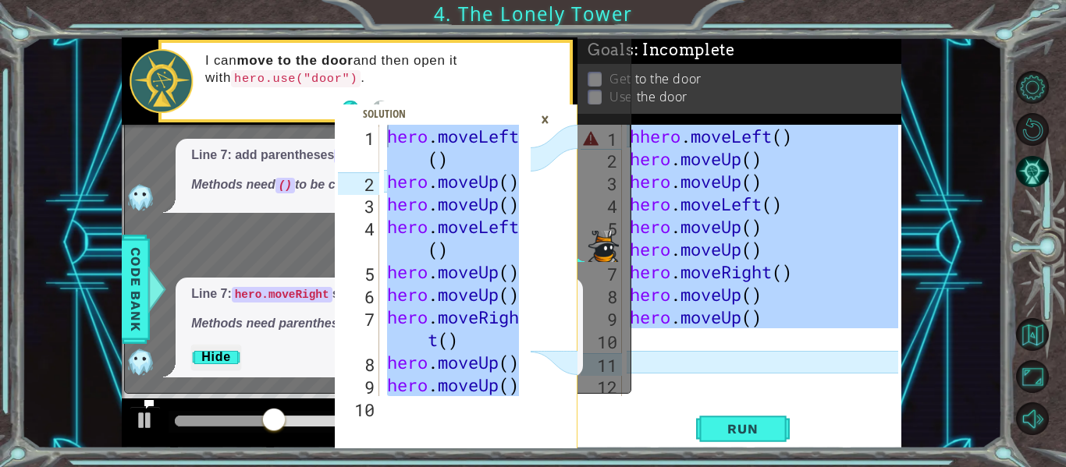
drag, startPoint x: 754, startPoint y: 335, endPoint x: 587, endPoint y: 131, distance: 264.4
click at [587, 131] on div "hero.moveLeft() hero.moveUp() 1 2 3 4 5 6 7 8 9 10 hero . moveLeft ( ) hero . m…" at bounding box center [511, 242] width 779 height 411
type textarea "hhero.moveLeft() hero.moveUp()"
